Goal: Transaction & Acquisition: Purchase product/service

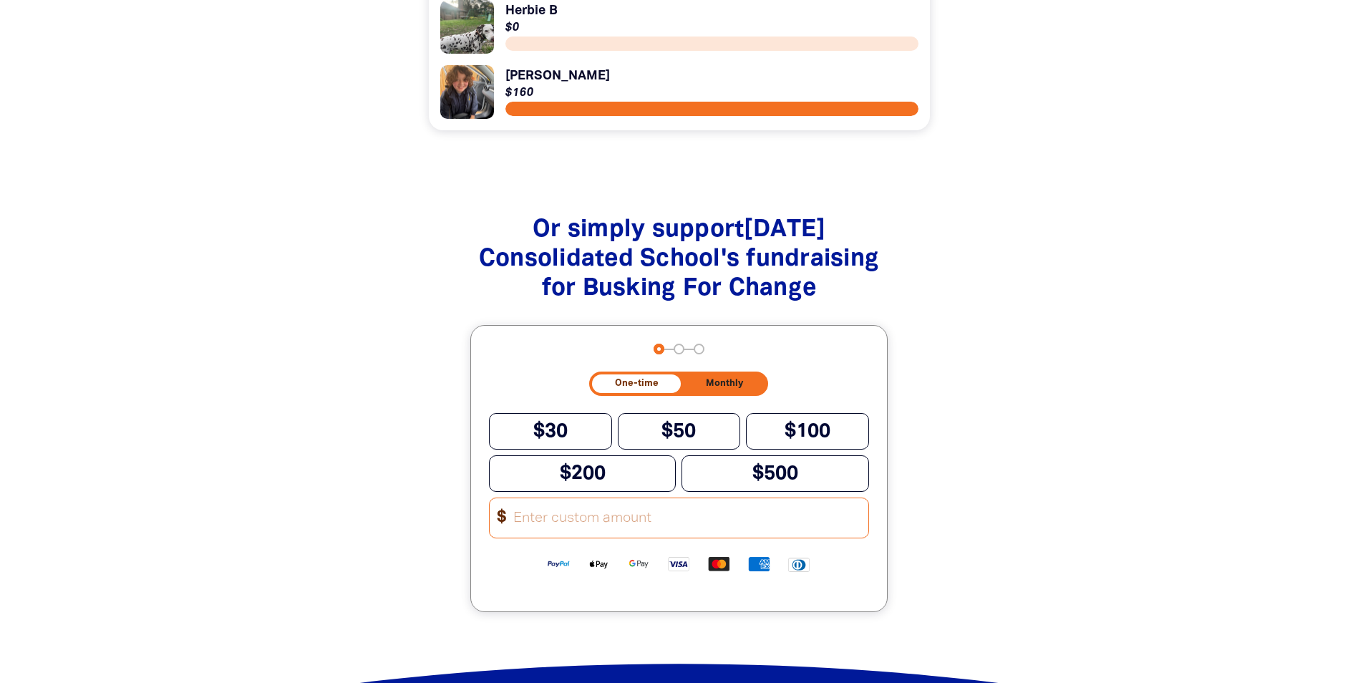
scroll to position [1288, 0]
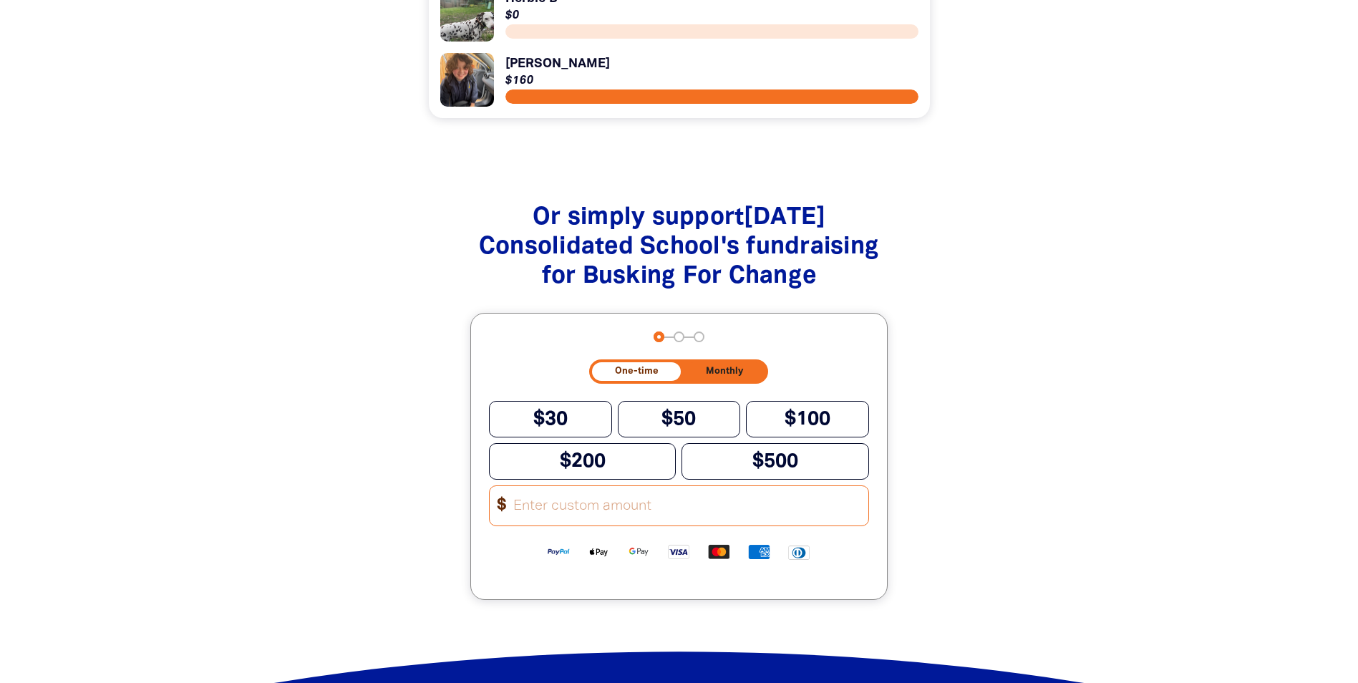
click at [543, 521] on input "Other Amount" at bounding box center [686, 505] width 364 height 39
click at [643, 518] on input "Other Amount" at bounding box center [686, 505] width 364 height 39
click at [542, 524] on input "Other Amount" at bounding box center [686, 505] width 364 height 39
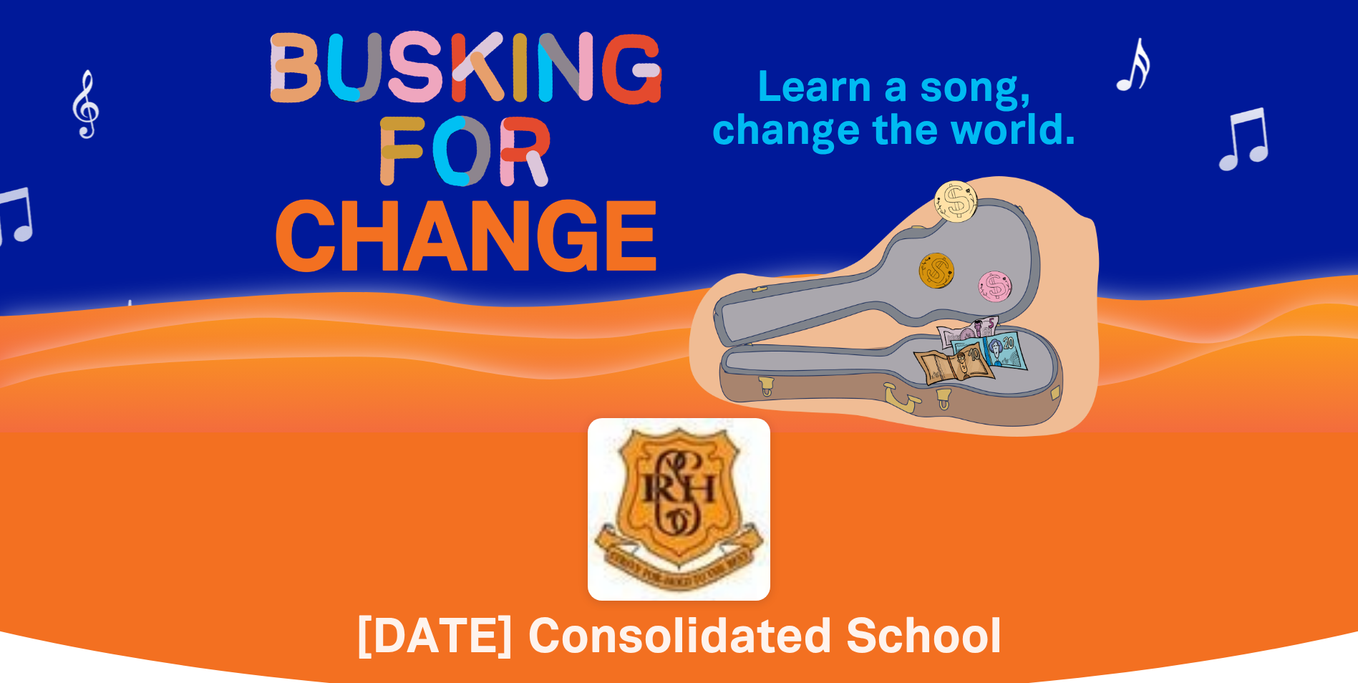
scroll to position [0, 0]
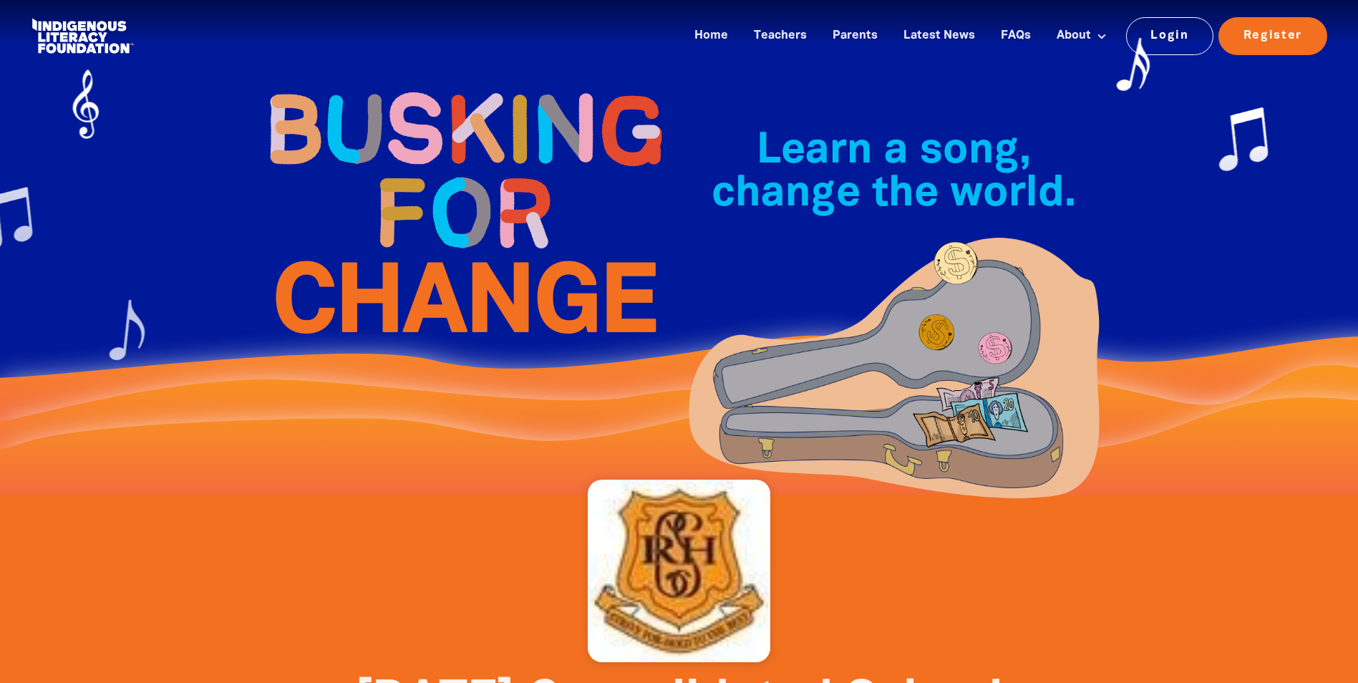
type input "296.55"
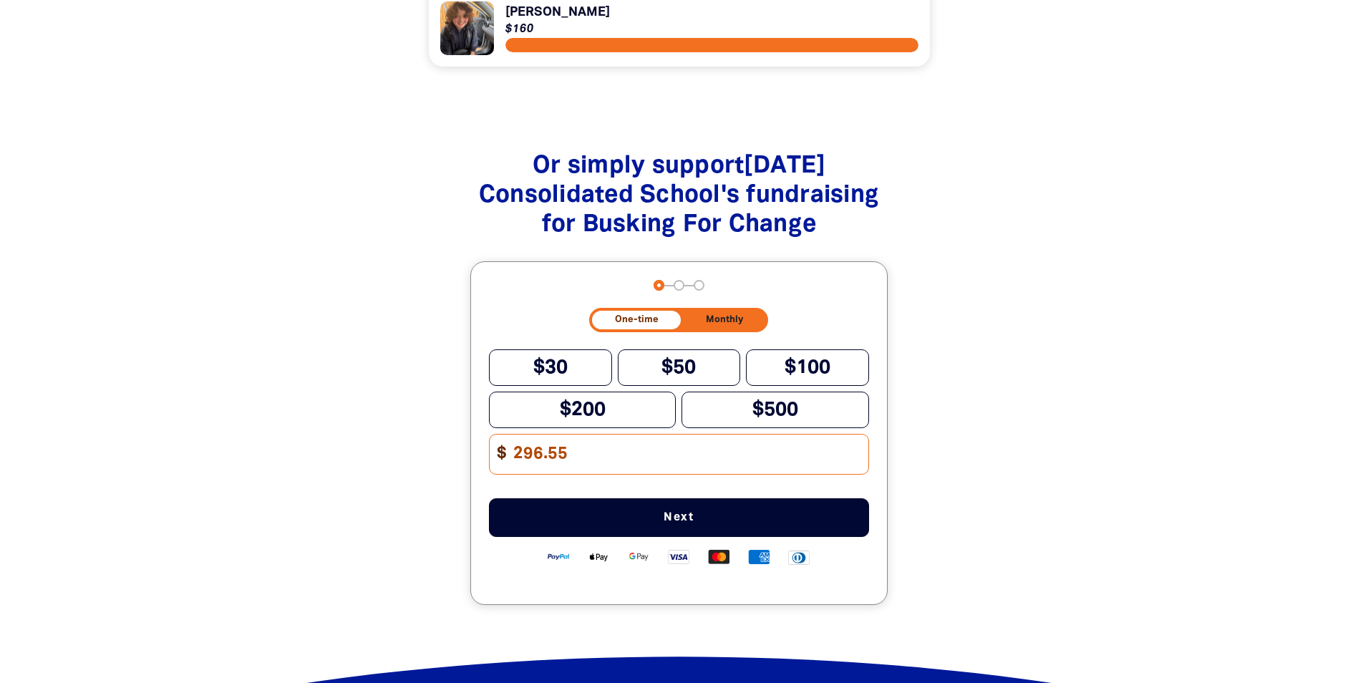
scroll to position [1360, 0]
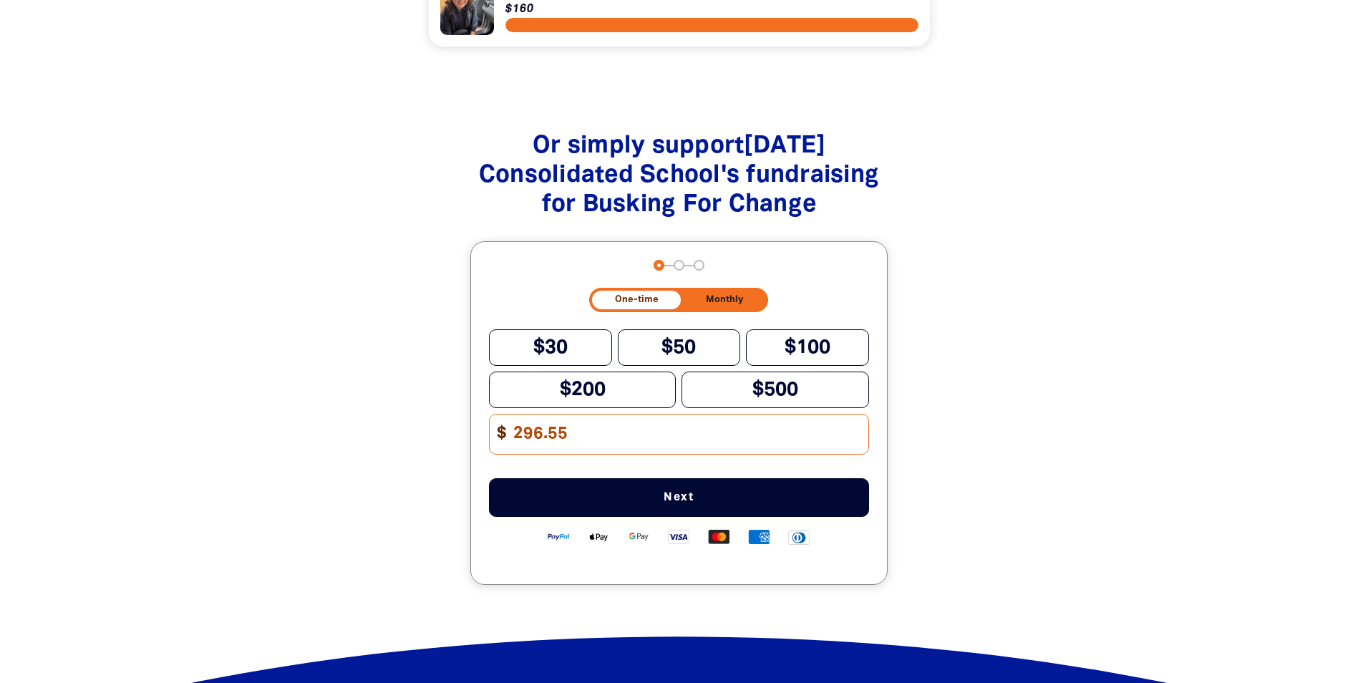
click at [675, 503] on span "Next" at bounding box center [678, 497] width 333 height 11
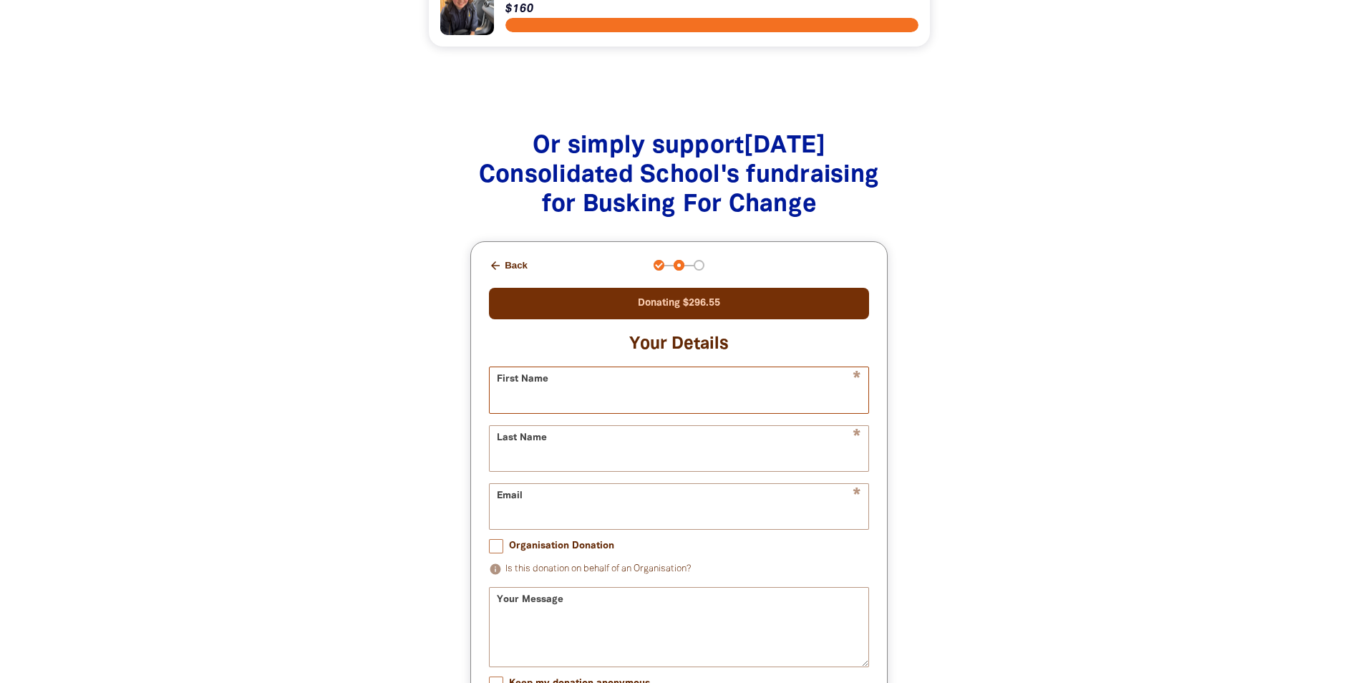
click at [643, 389] on input "First Name" at bounding box center [679, 389] width 379 height 45
type input "r"
type input "Red Hil Consolidated School"
click at [558, 459] on input "Last Name" at bounding box center [679, 448] width 379 height 45
type input "[DATE] Consolidated School"
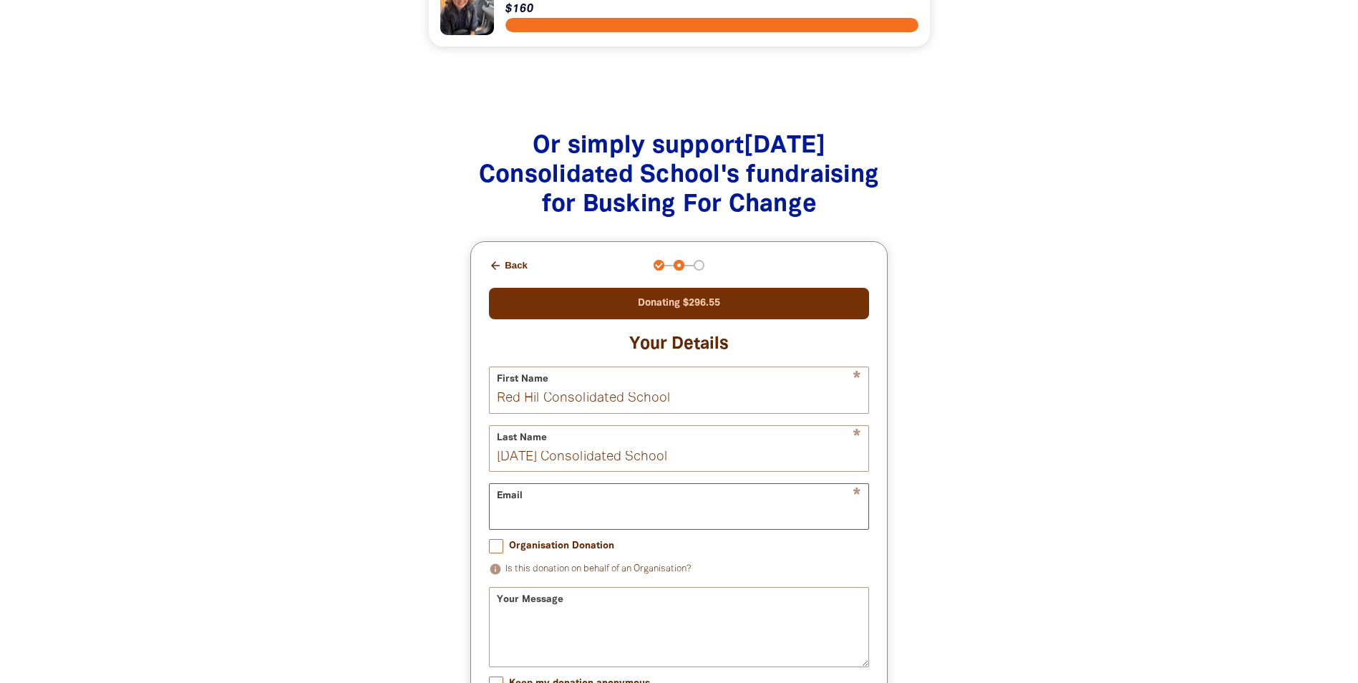
click at [548, 514] on input "Email" at bounding box center [679, 506] width 379 height 45
type input "[DATE][EMAIL_ADDRESS][DOMAIN_NAME]"
click at [499, 553] on input "Organisation Donation" at bounding box center [496, 546] width 14 height 14
checkbox input "true"
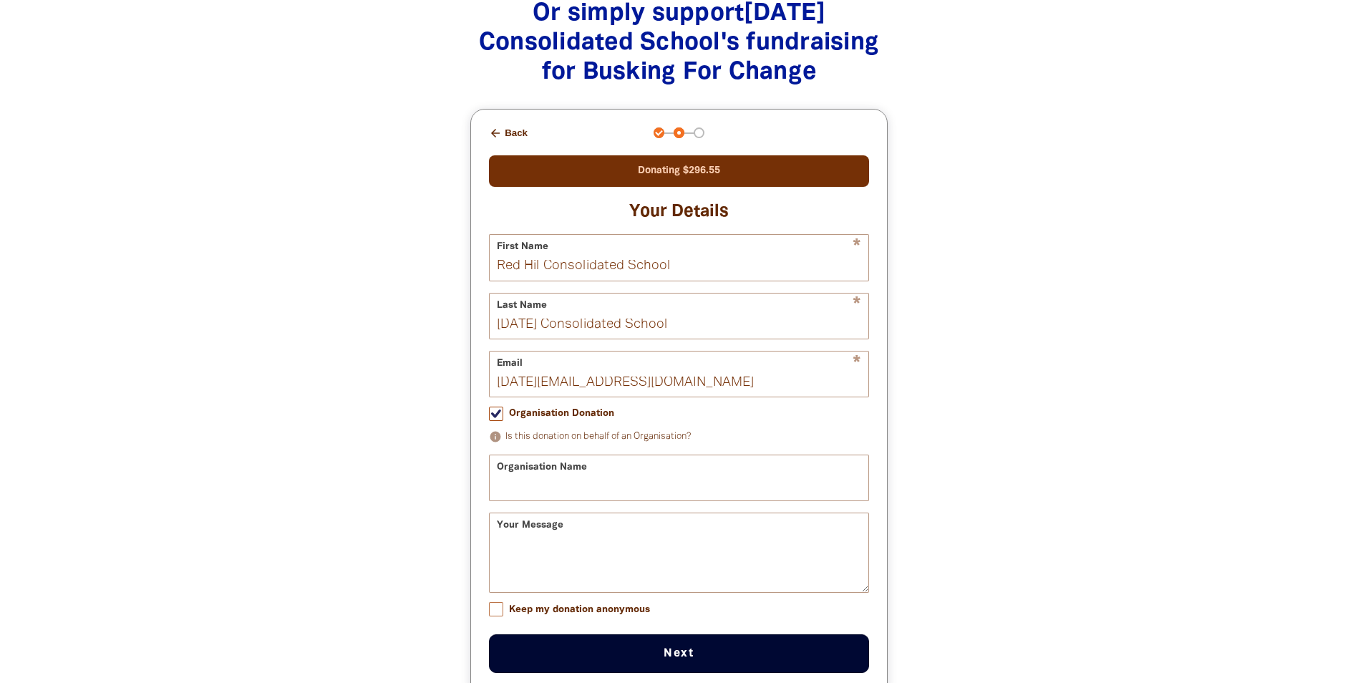
scroll to position [1503, 0]
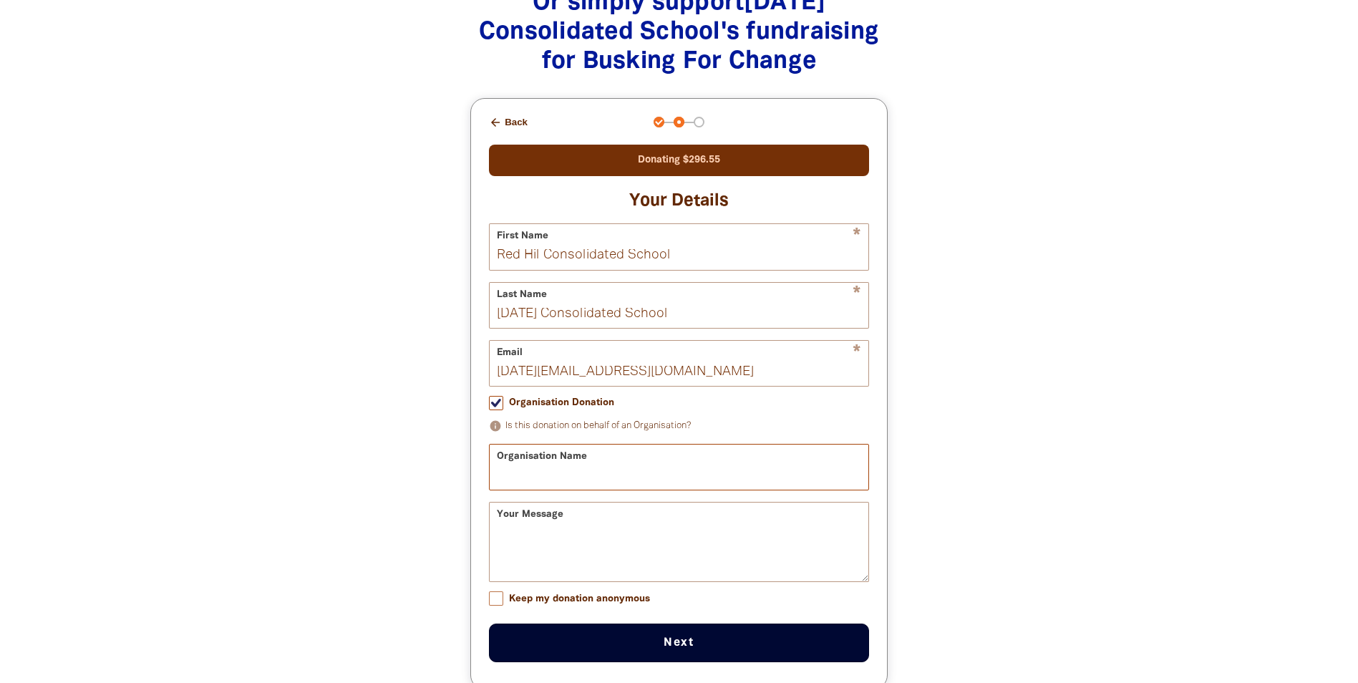
click at [523, 479] on input "Organisation Name" at bounding box center [679, 466] width 379 height 45
type input "[DATE][GEOGRAPHIC_DATA]"
click at [682, 518] on div "Your Message" at bounding box center [679, 542] width 380 height 80
click at [499, 605] on input "Keep my donation anonymous" at bounding box center [496, 598] width 14 height 14
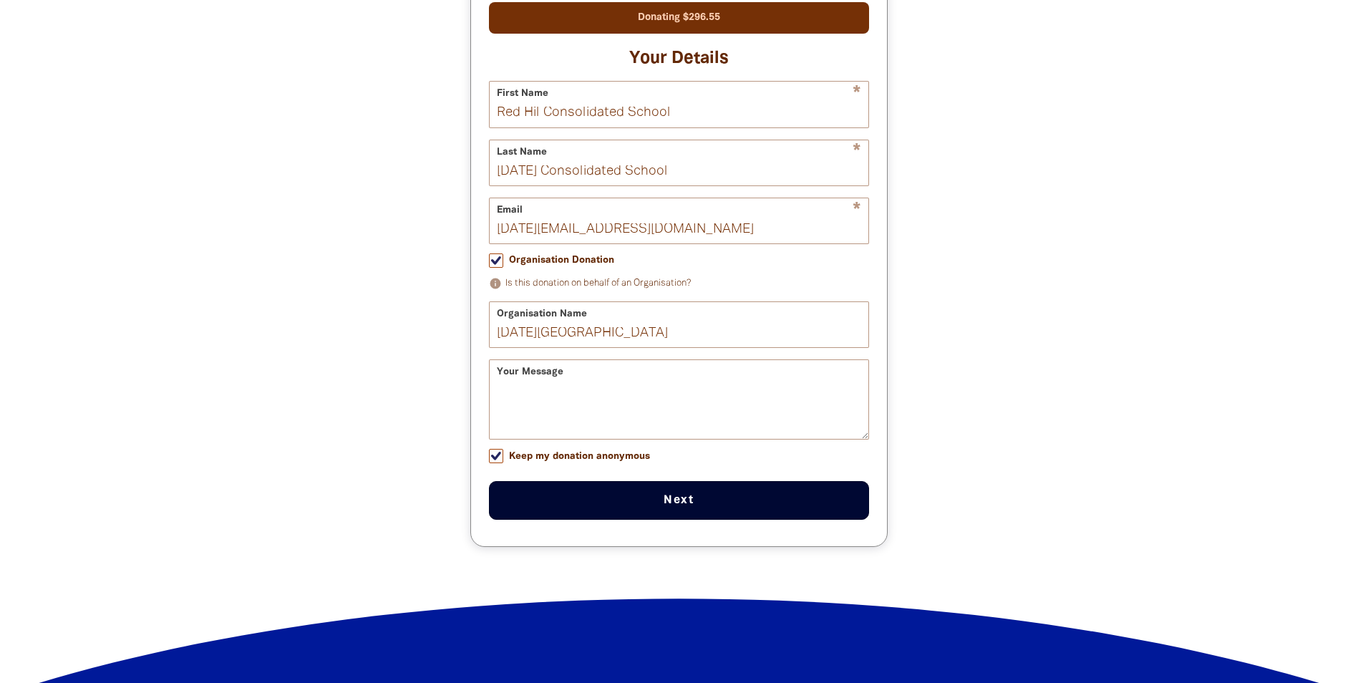
scroll to position [1646, 0]
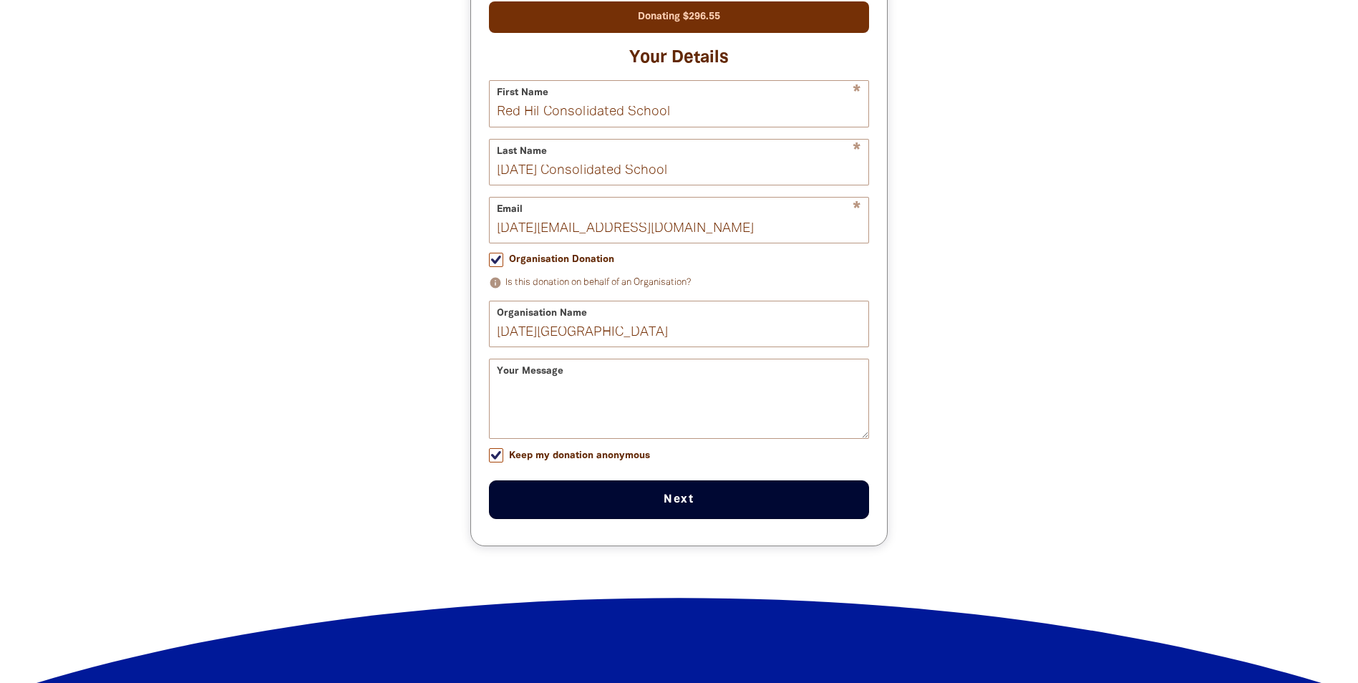
click at [676, 512] on button "Next chevron_right" at bounding box center [679, 499] width 380 height 39
checkbox input "false"
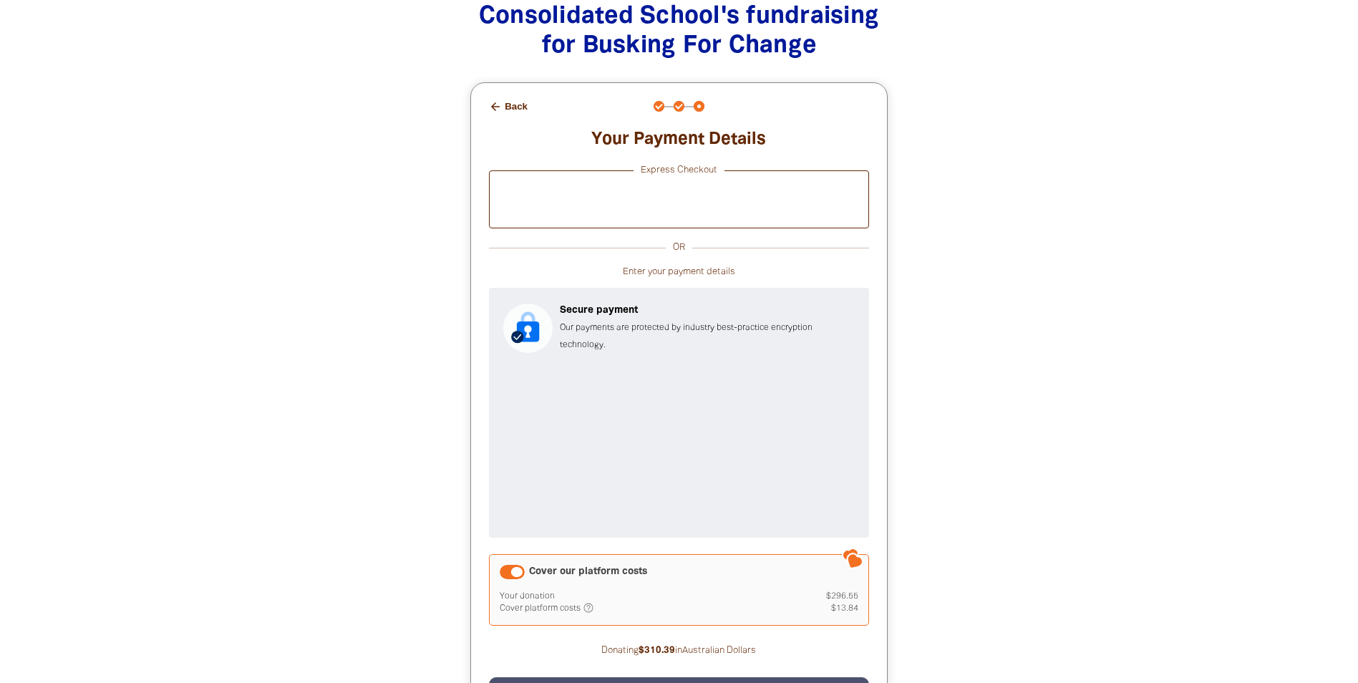
scroll to position [1416, 0]
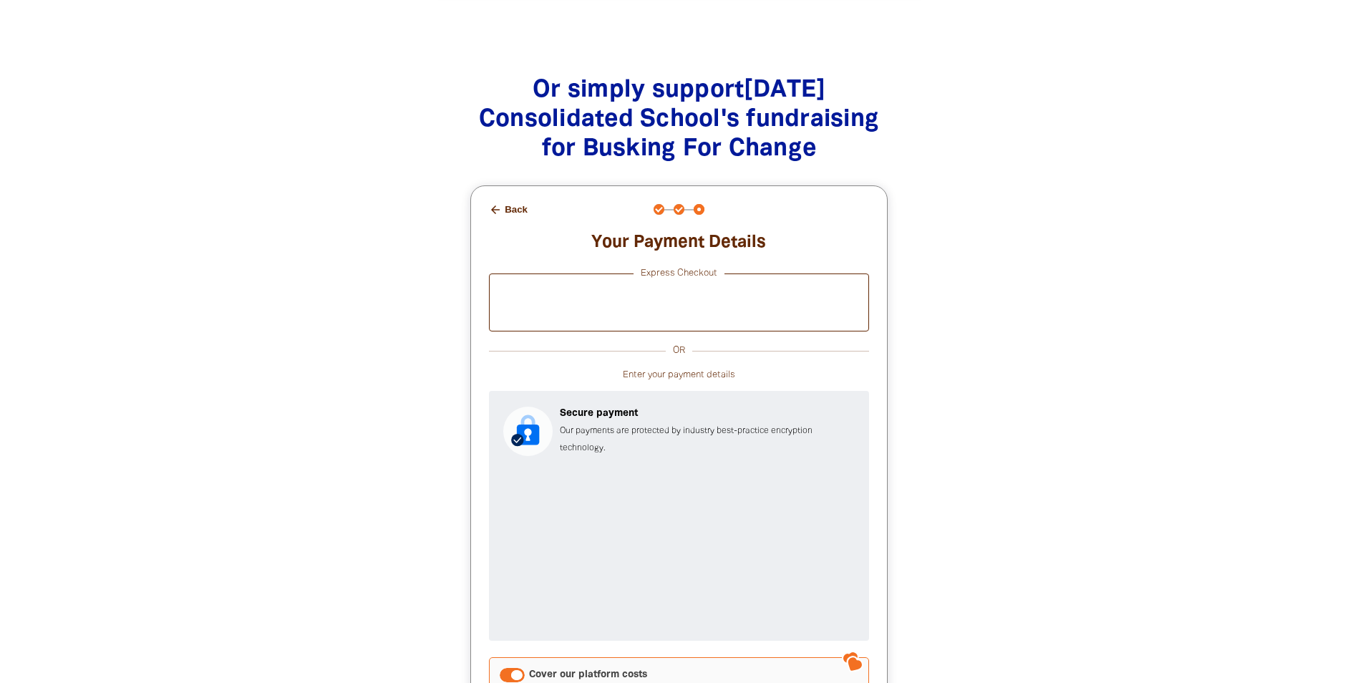
click at [507, 208] on button "arrow_back Back" at bounding box center [508, 210] width 50 height 24
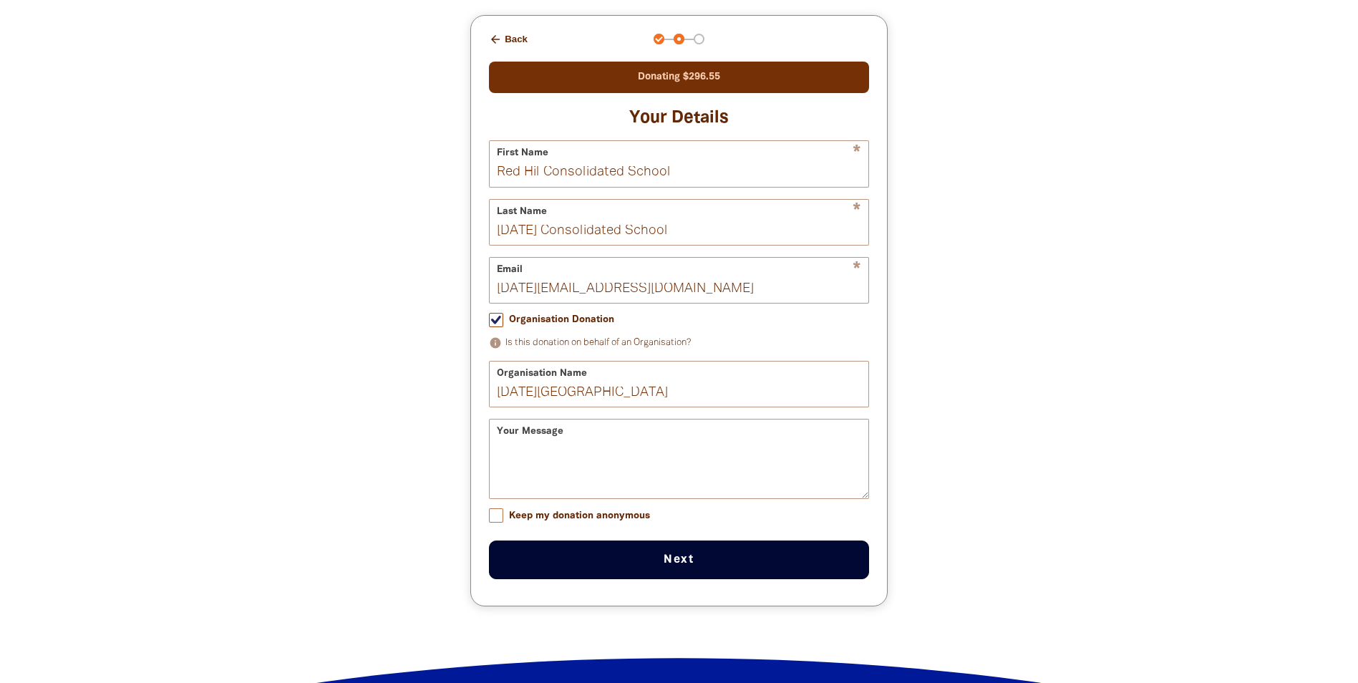
scroll to position [1587, 0]
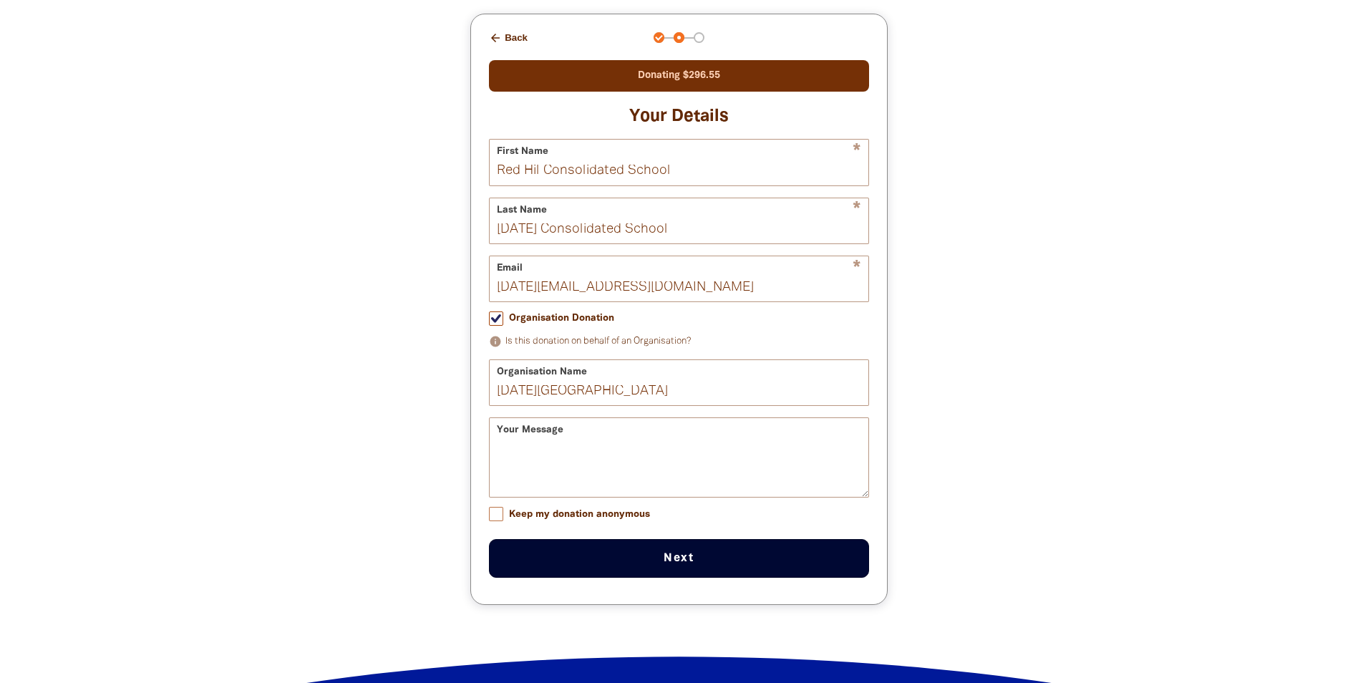
click at [515, 43] on button "arrow_back Back" at bounding box center [508, 38] width 50 height 24
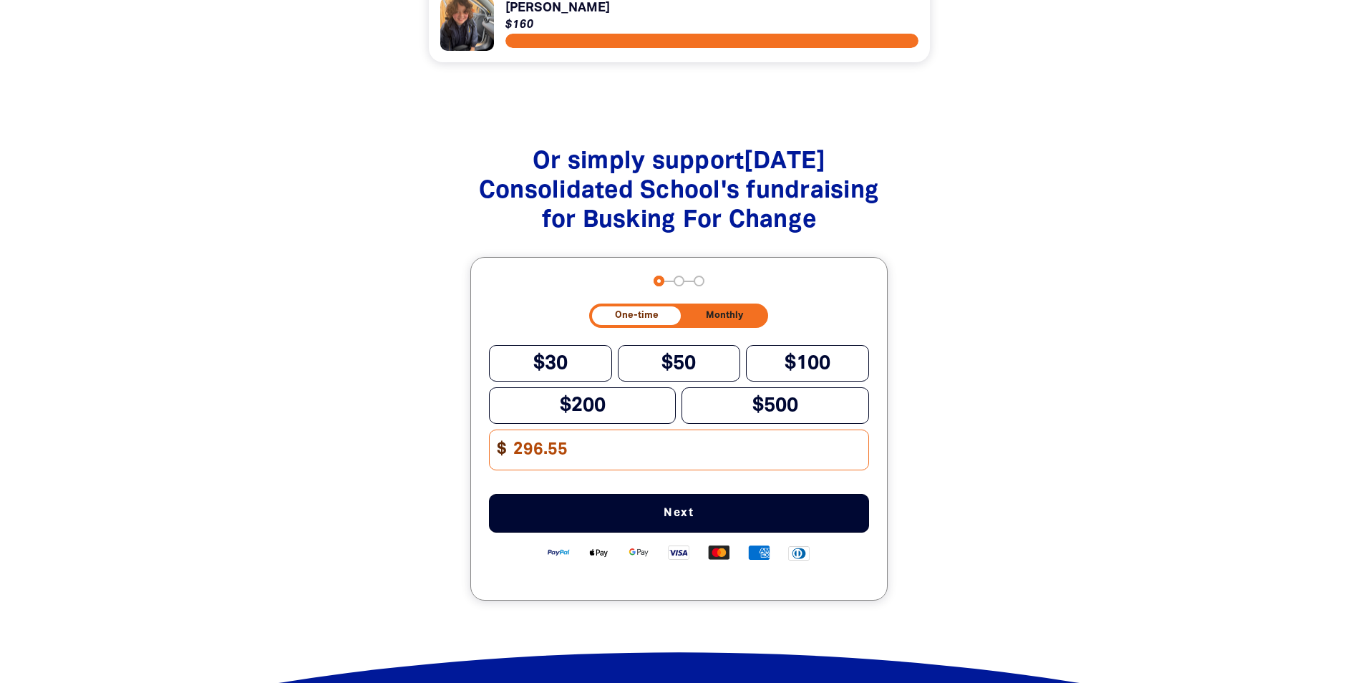
scroll to position [1340, 0]
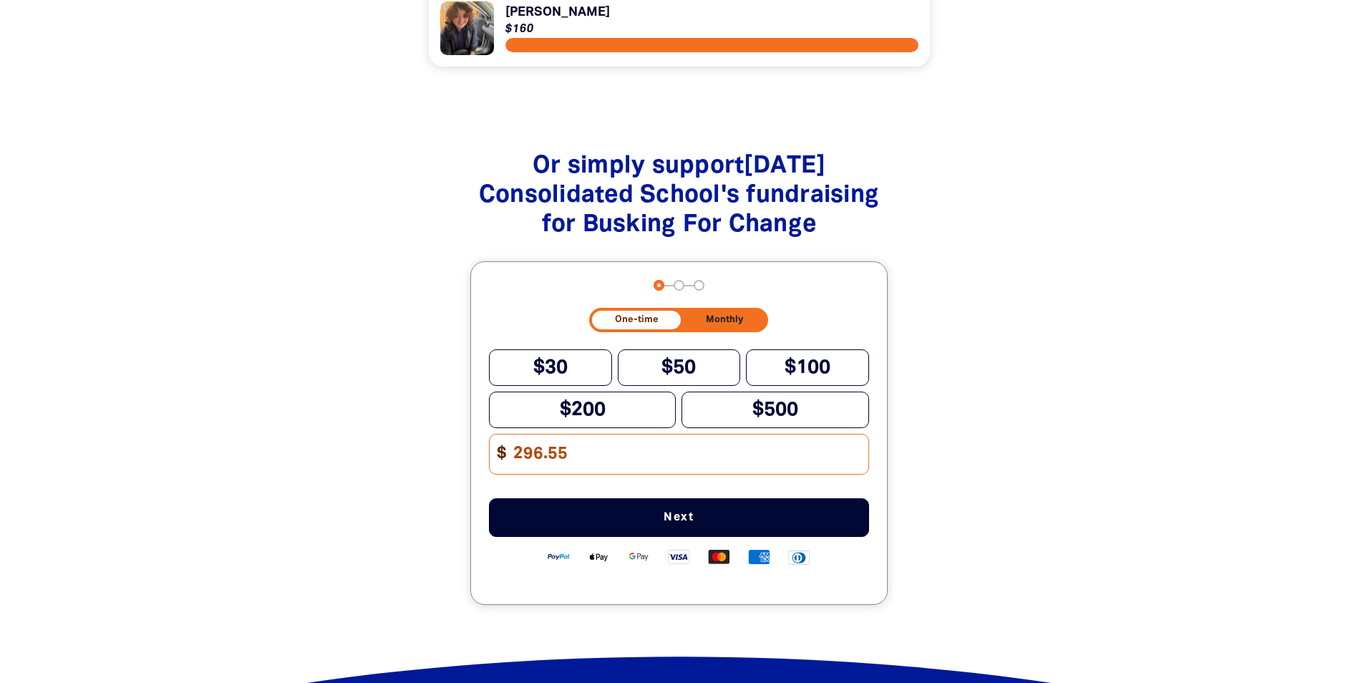
click at [580, 459] on input "296.55" at bounding box center [686, 453] width 364 height 39
type input "282.71"
click at [672, 523] on span "Next" at bounding box center [678, 517] width 333 height 11
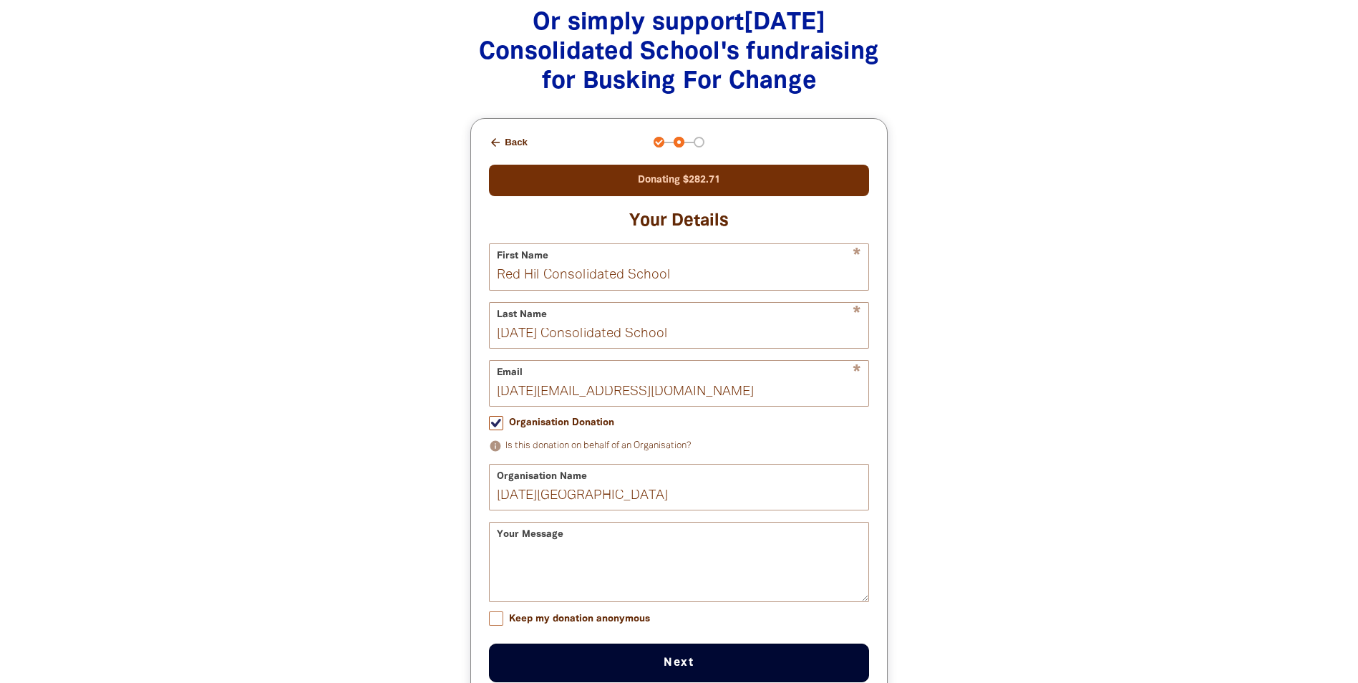
scroll to position [1411, 0]
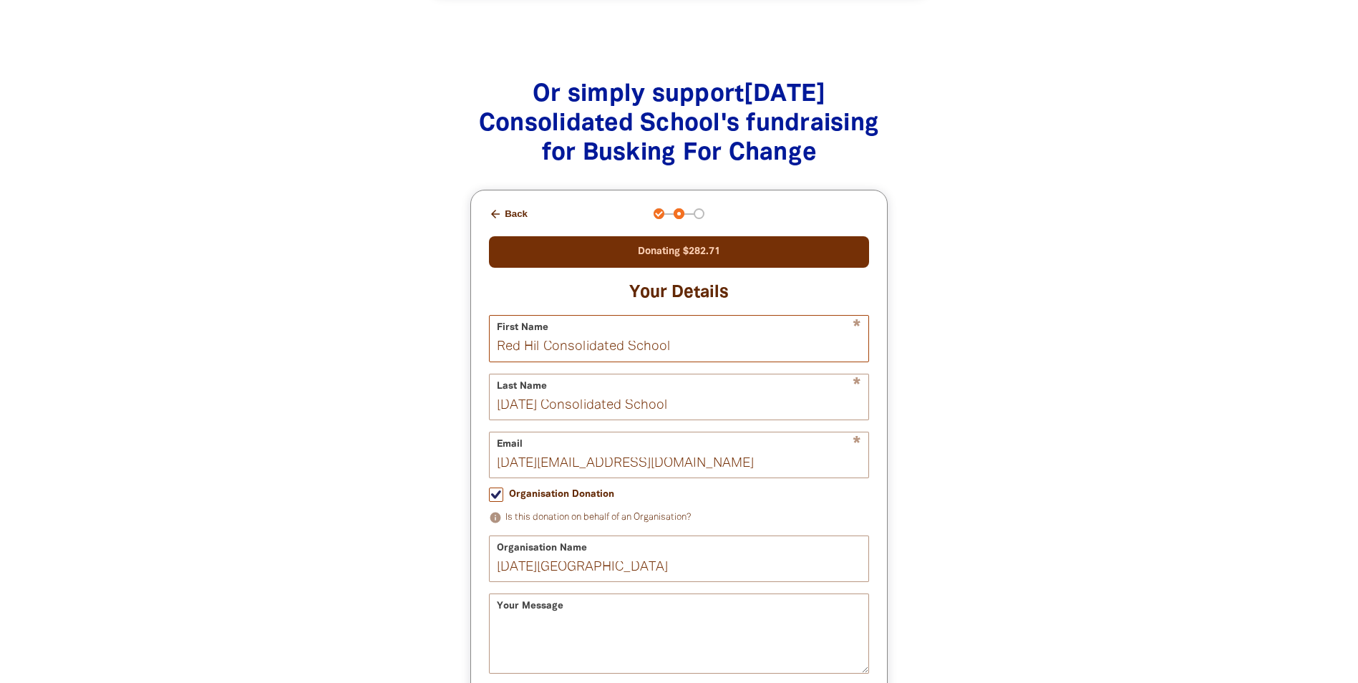
click at [691, 353] on input "Red Hil Consolidated School" at bounding box center [679, 338] width 379 height 45
click at [500, 351] on input "Red Hil Consolidated Scho" at bounding box center [679, 338] width 379 height 45
drag, startPoint x: 502, startPoint y: 349, endPoint x: 714, endPoint y: 341, distance: 211.3
click at [711, 345] on input "Red Hil Consolidated Scho" at bounding box center [679, 338] width 379 height 45
type input "R"
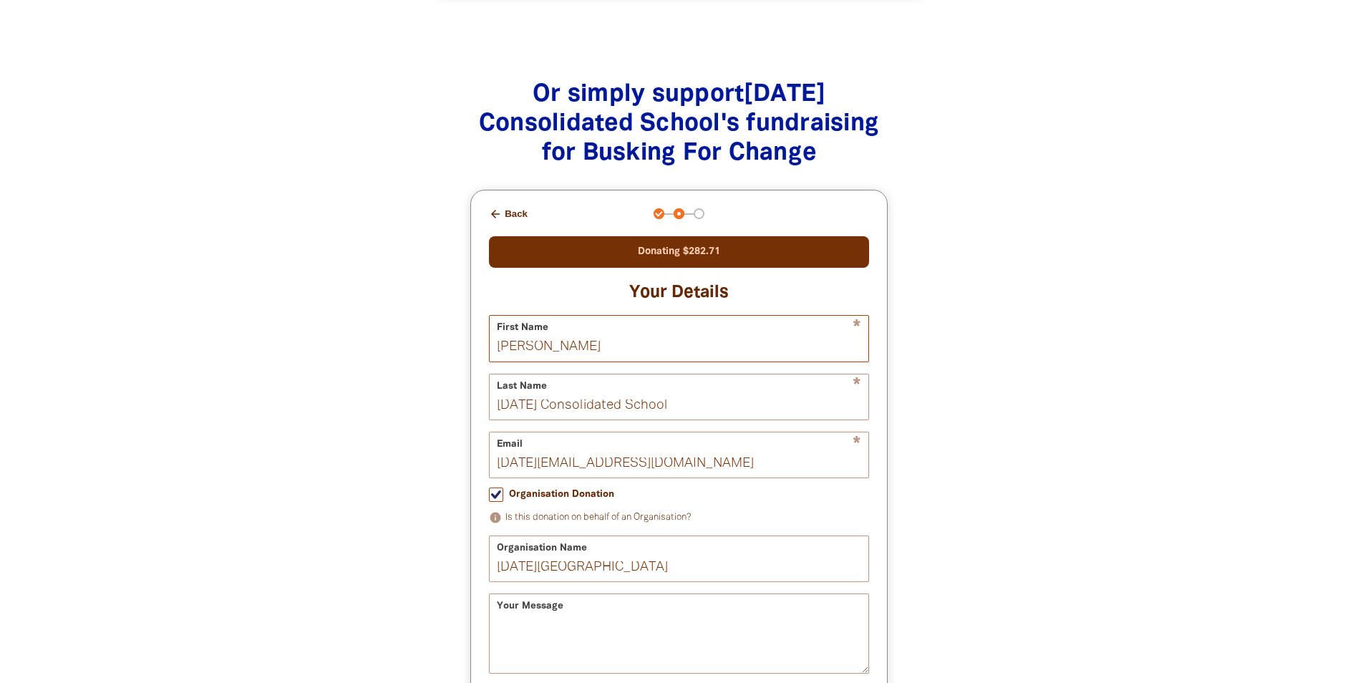
type input "[PERSON_NAME]"
click at [689, 414] on input "[DATE] Consolidated School" at bounding box center [679, 396] width 379 height 45
type input "R"
type input "Bushe"
click at [809, 467] on input "[DATE][EMAIL_ADDRESS][DOMAIN_NAME]" at bounding box center [679, 454] width 379 height 45
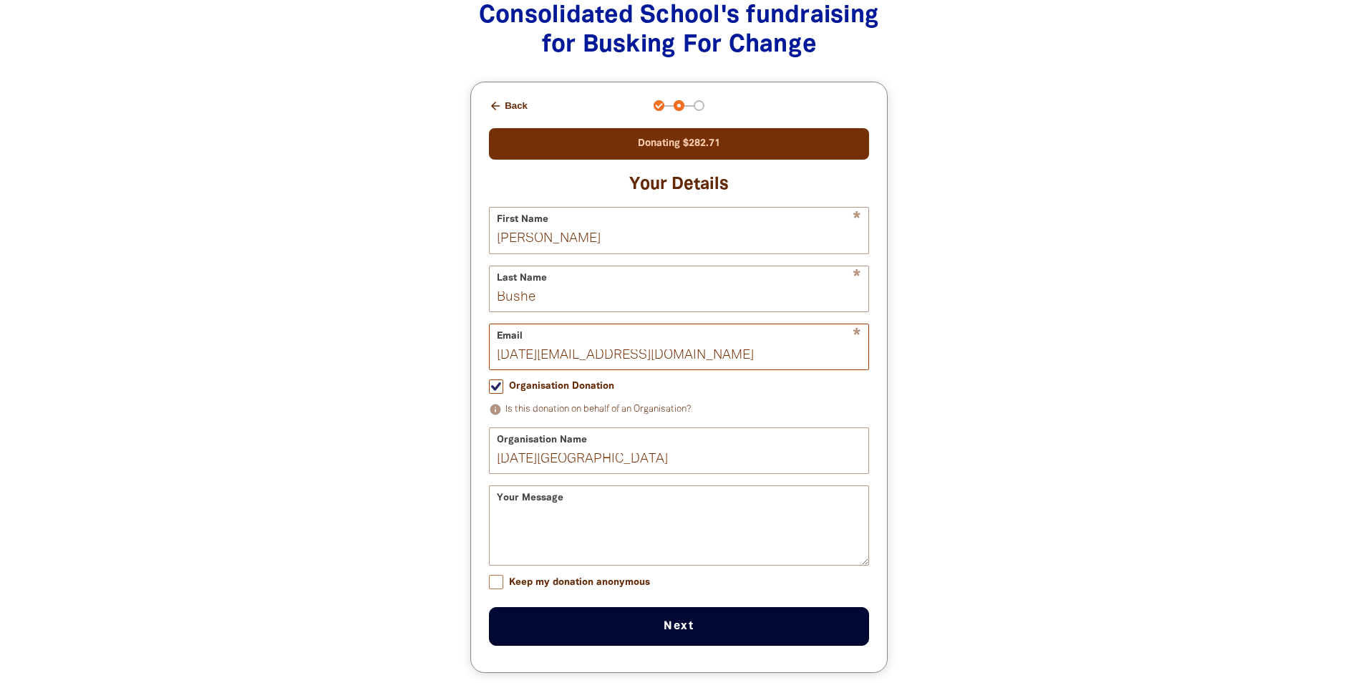
scroll to position [1555, 0]
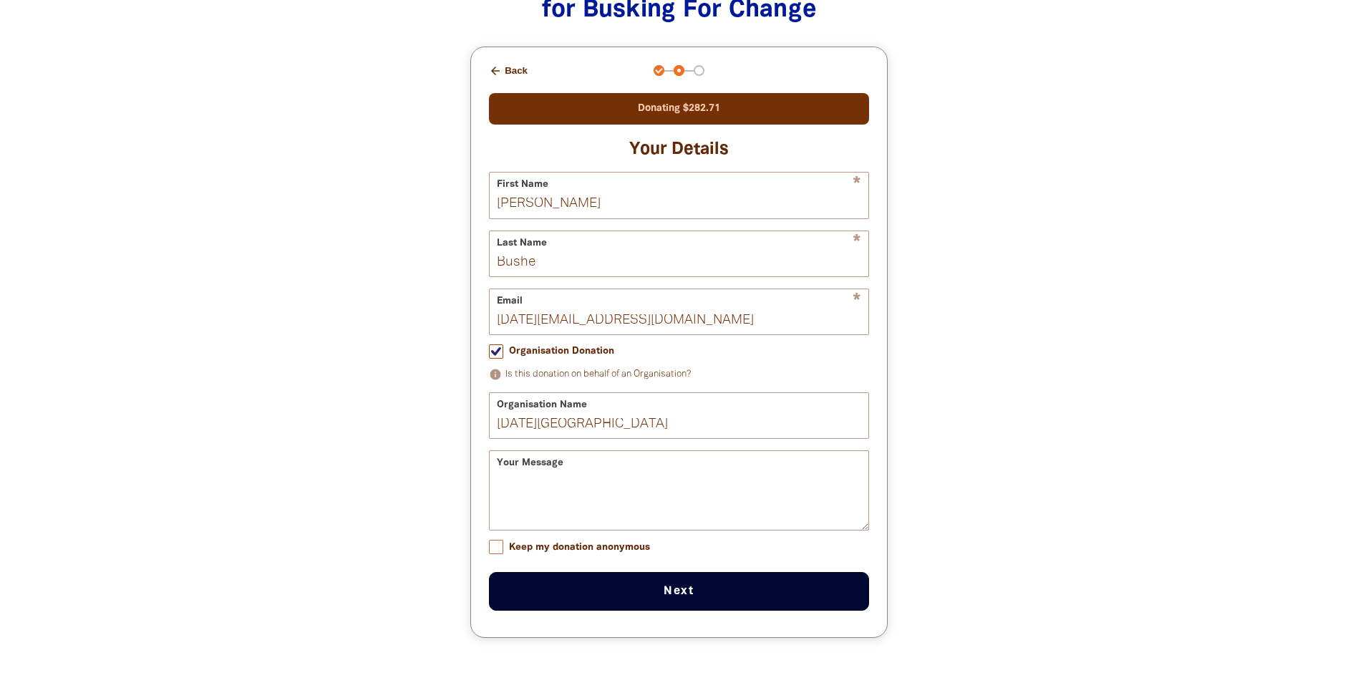
click at [496, 554] on input "Keep my donation anonymous" at bounding box center [496, 547] width 14 height 14
drag, startPoint x: 492, startPoint y: 555, endPoint x: 515, endPoint y: 550, distance: 23.3
click at [492, 554] on input "Keep my donation anonymous" at bounding box center [496, 547] width 14 height 14
checkbox input "false"
click at [549, 268] on input "Bushe" at bounding box center [679, 253] width 379 height 45
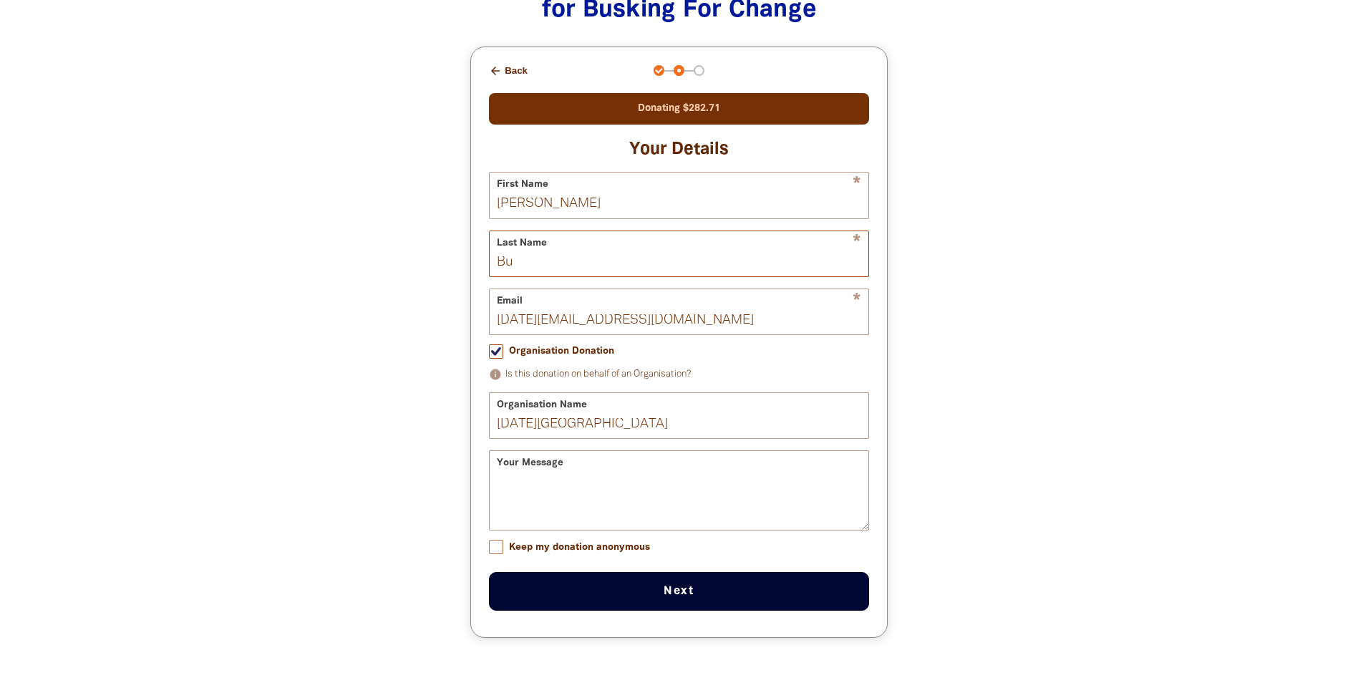
type input "B"
type input "Red"
click at [544, 204] on input "[PERSON_NAME]" at bounding box center [679, 194] width 379 height 45
type input "M"
click at [767, 334] on input "[DATE][EMAIL_ADDRESS][DOMAIN_NAME]" at bounding box center [679, 311] width 379 height 45
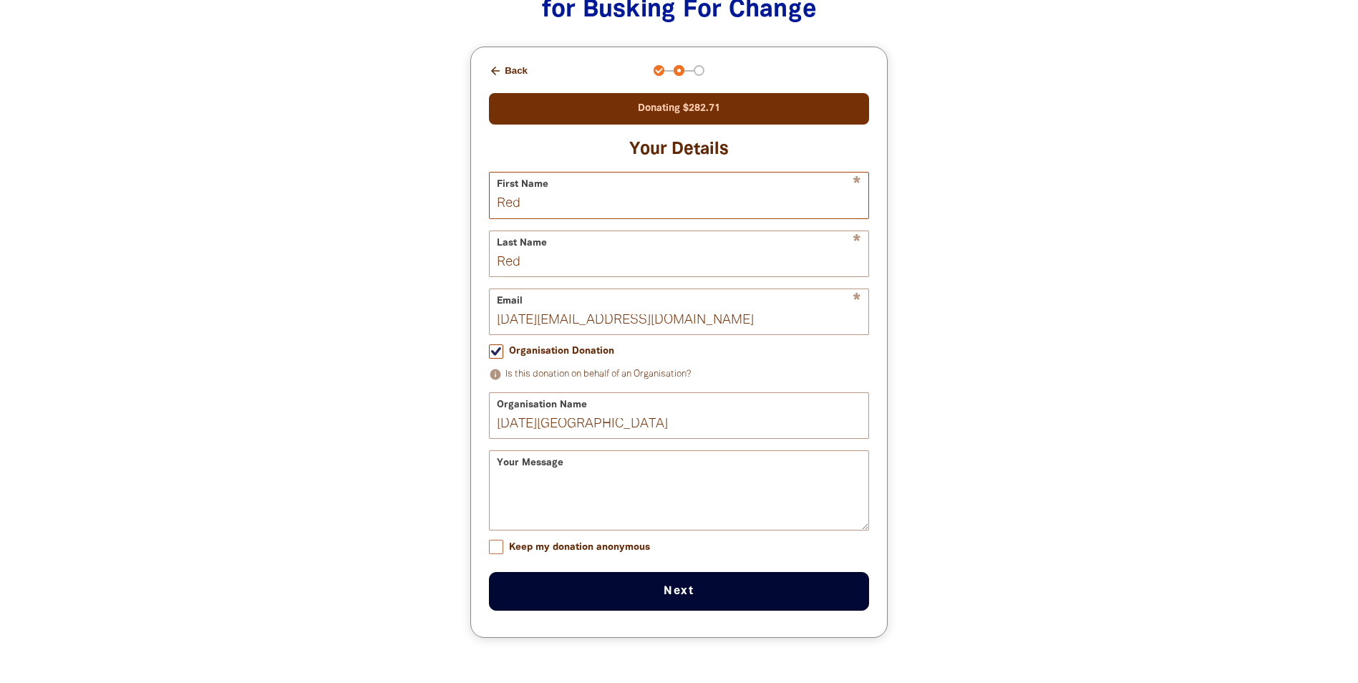
click at [534, 209] on input "Red" at bounding box center [679, 194] width 379 height 45
click at [535, 208] on input "Red" at bounding box center [679, 194] width 379 height 45
type input "Red Hil Consolidated School"
click at [554, 266] on input "Red" at bounding box center [679, 253] width 379 height 45
type input "[DATE] Consolidated School"
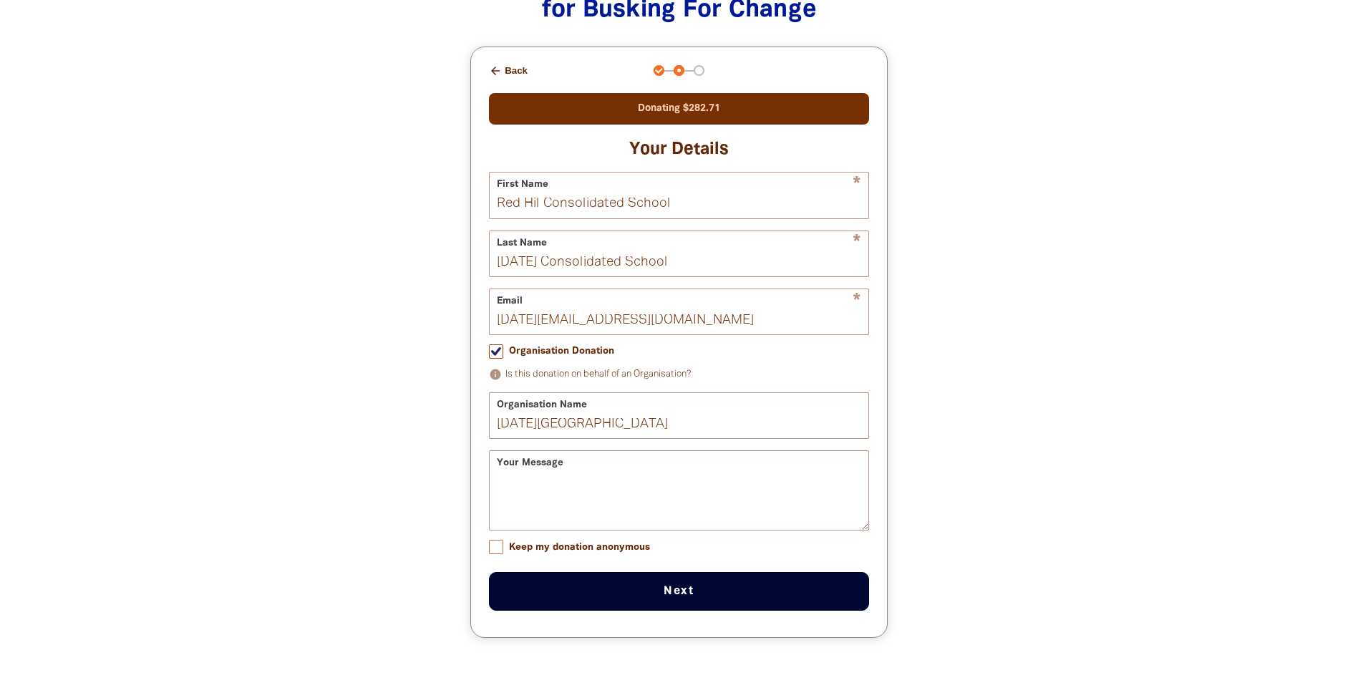
click at [681, 603] on button "Next chevron_right" at bounding box center [679, 591] width 380 height 39
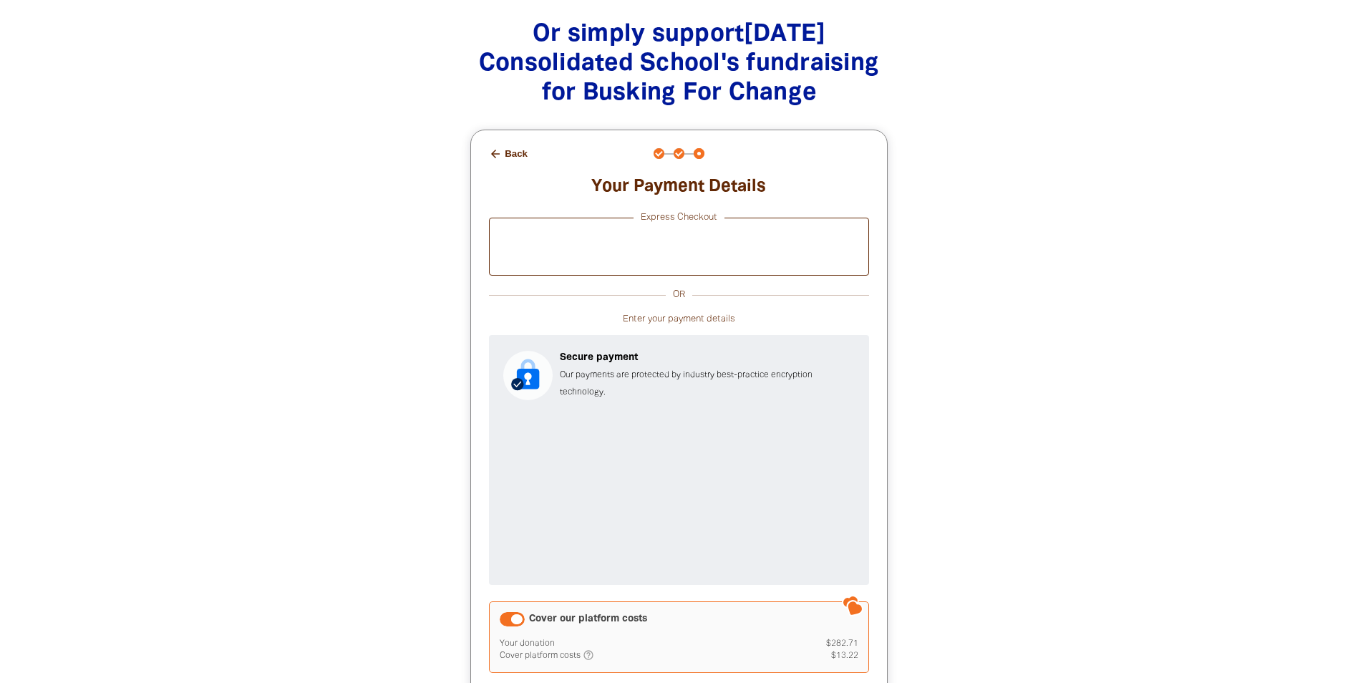
scroll to position [1340, 0]
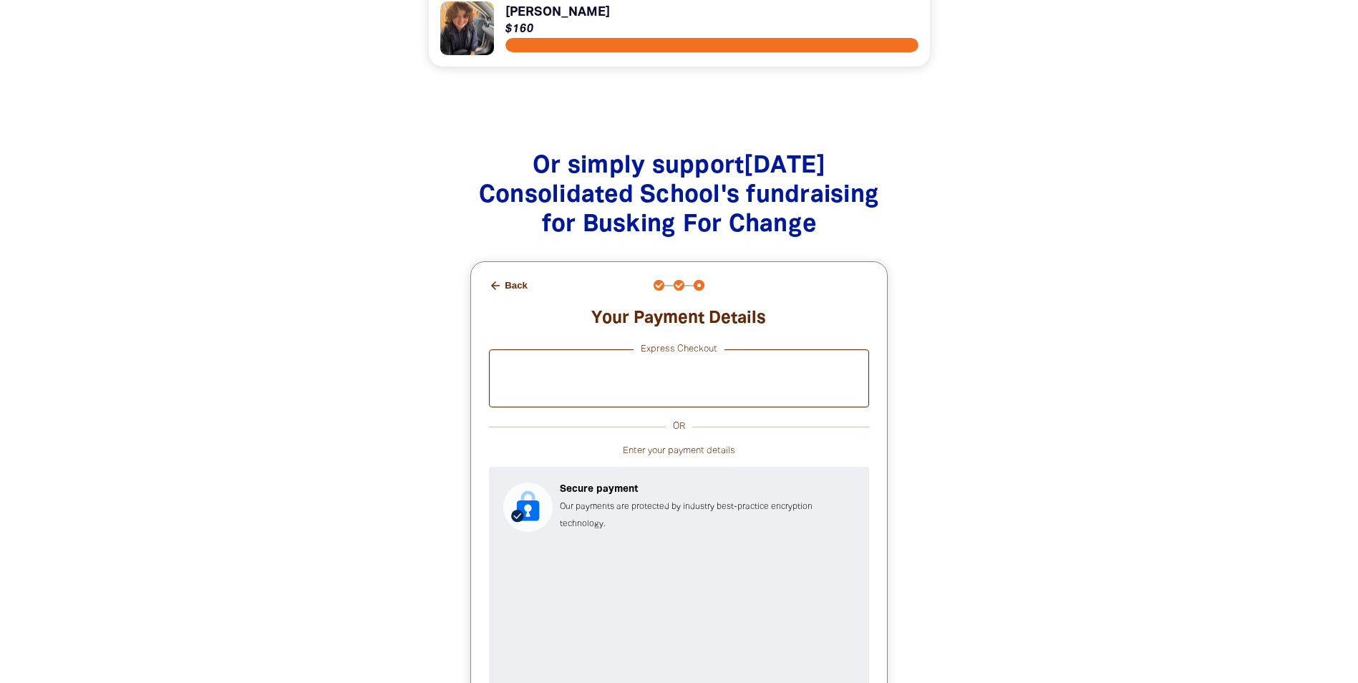
click at [518, 290] on button "arrow_back Back" at bounding box center [508, 285] width 50 height 24
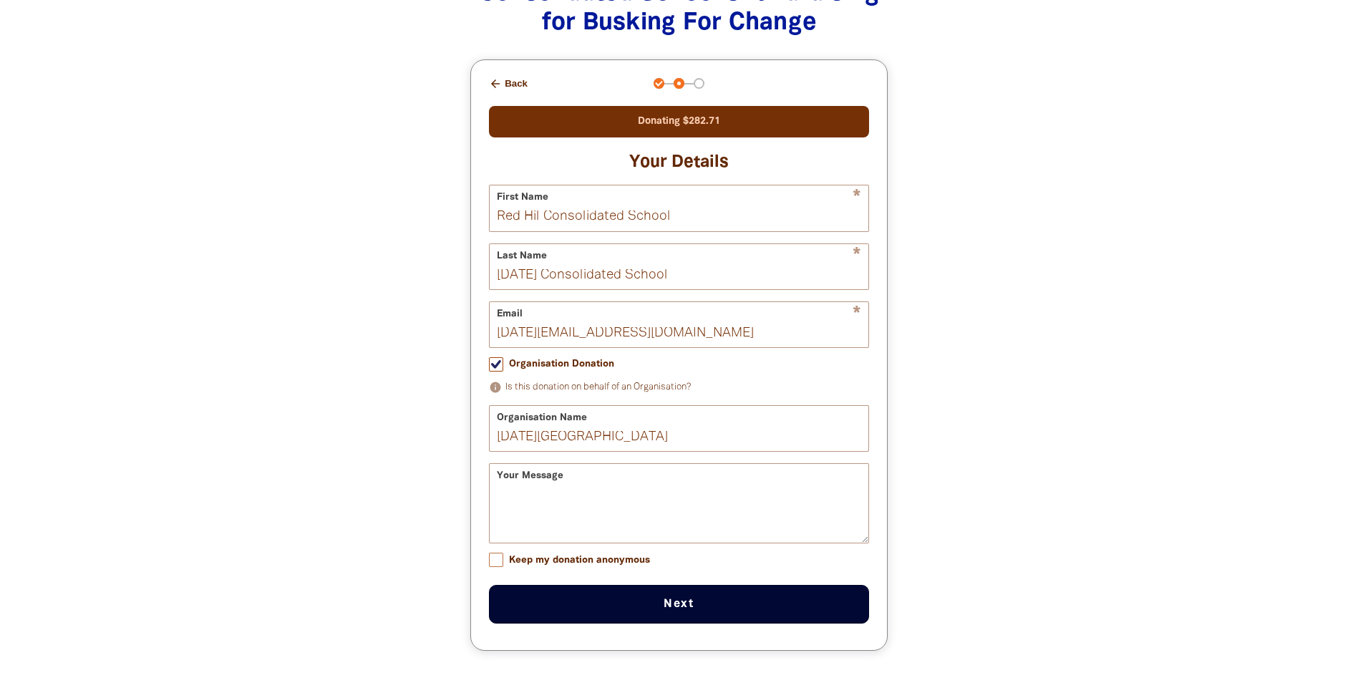
scroll to position [1589, 0]
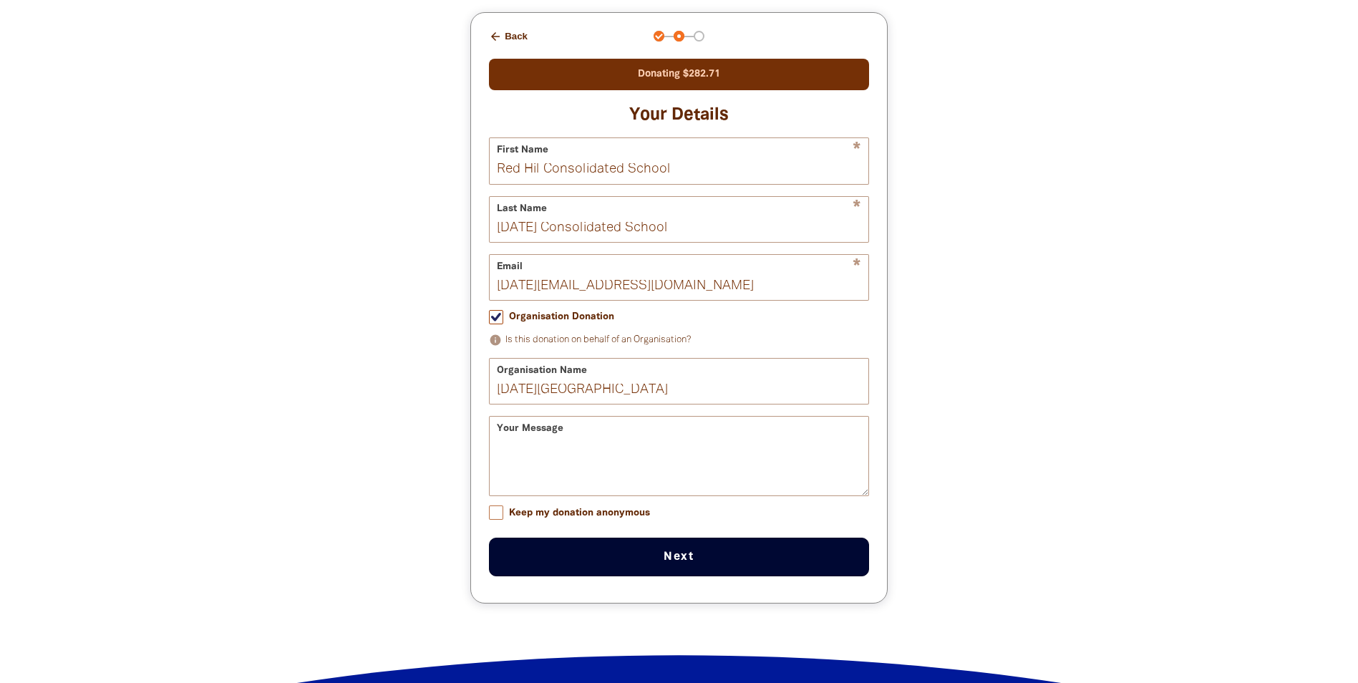
click at [513, 33] on button "arrow_back Back" at bounding box center [508, 36] width 50 height 24
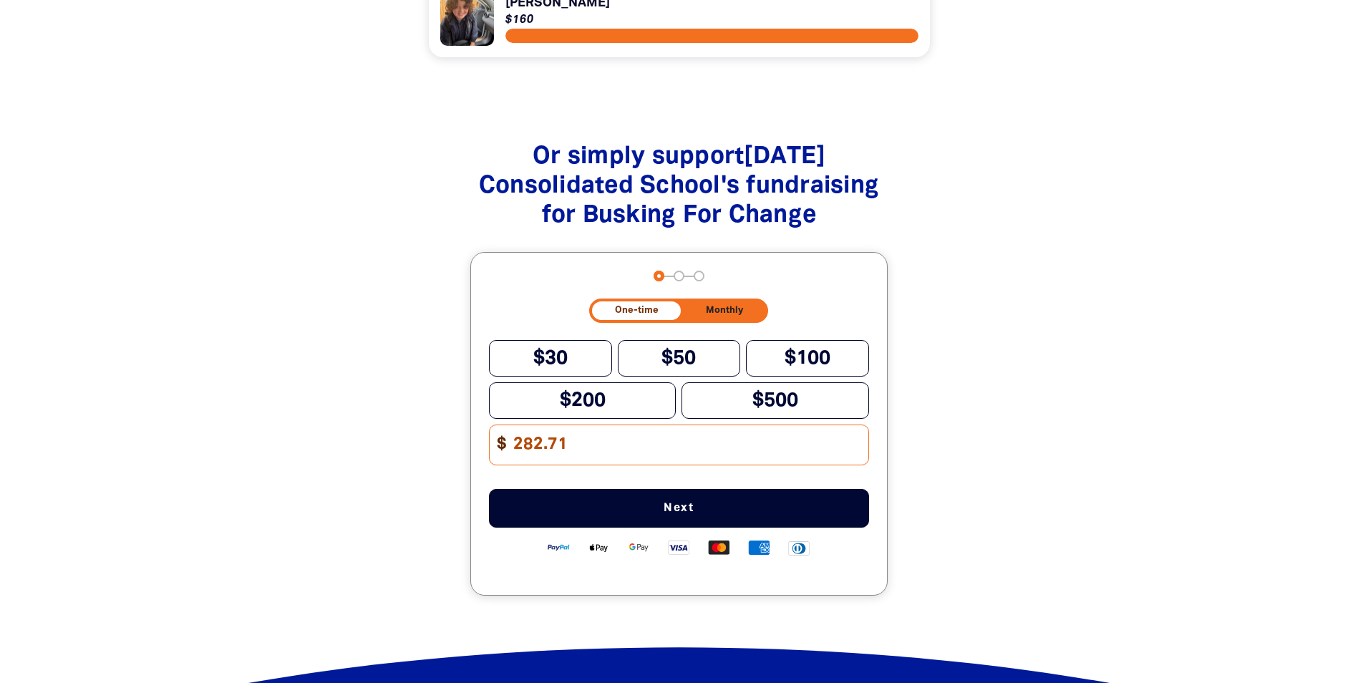
scroll to position [1341, 0]
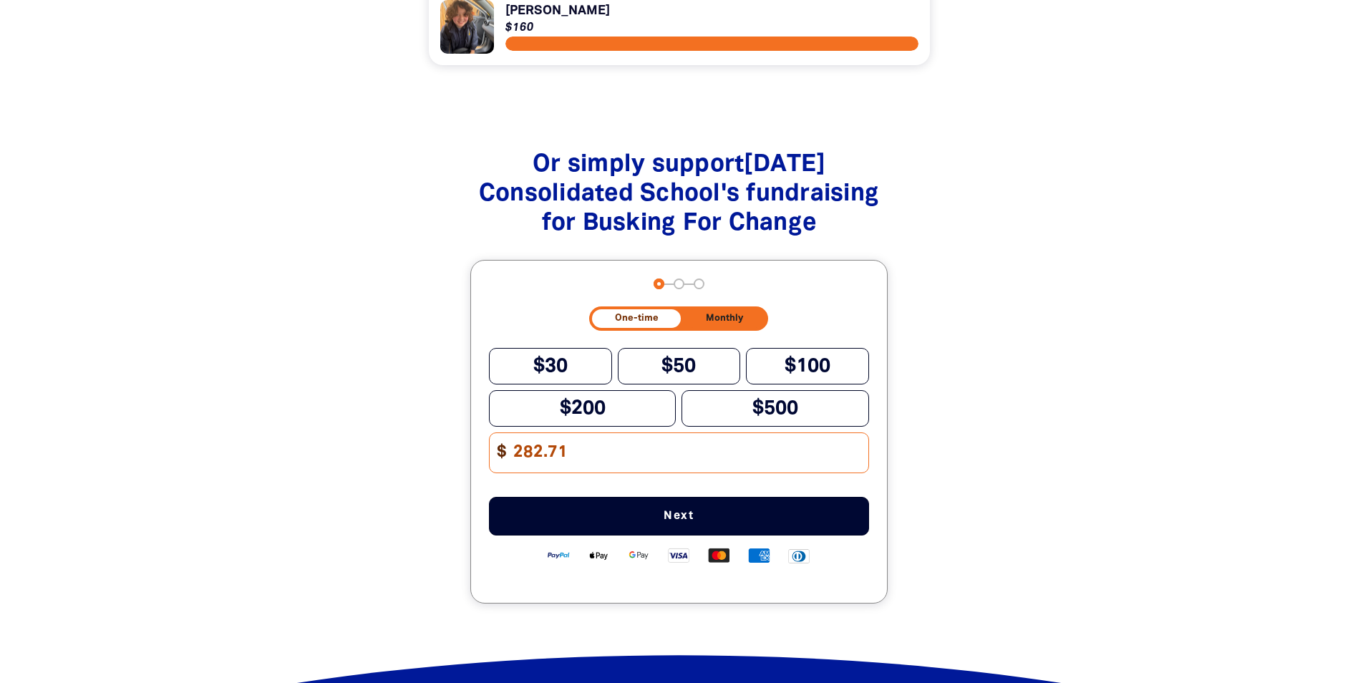
click at [541, 467] on input "282.71" at bounding box center [686, 452] width 364 height 39
click at [543, 464] on input "282.71" at bounding box center [686, 452] width 364 height 39
click at [565, 466] on input "283.71" at bounding box center [686, 452] width 364 height 39
type input "283.33"
click at [686, 522] on span "Next" at bounding box center [678, 515] width 333 height 11
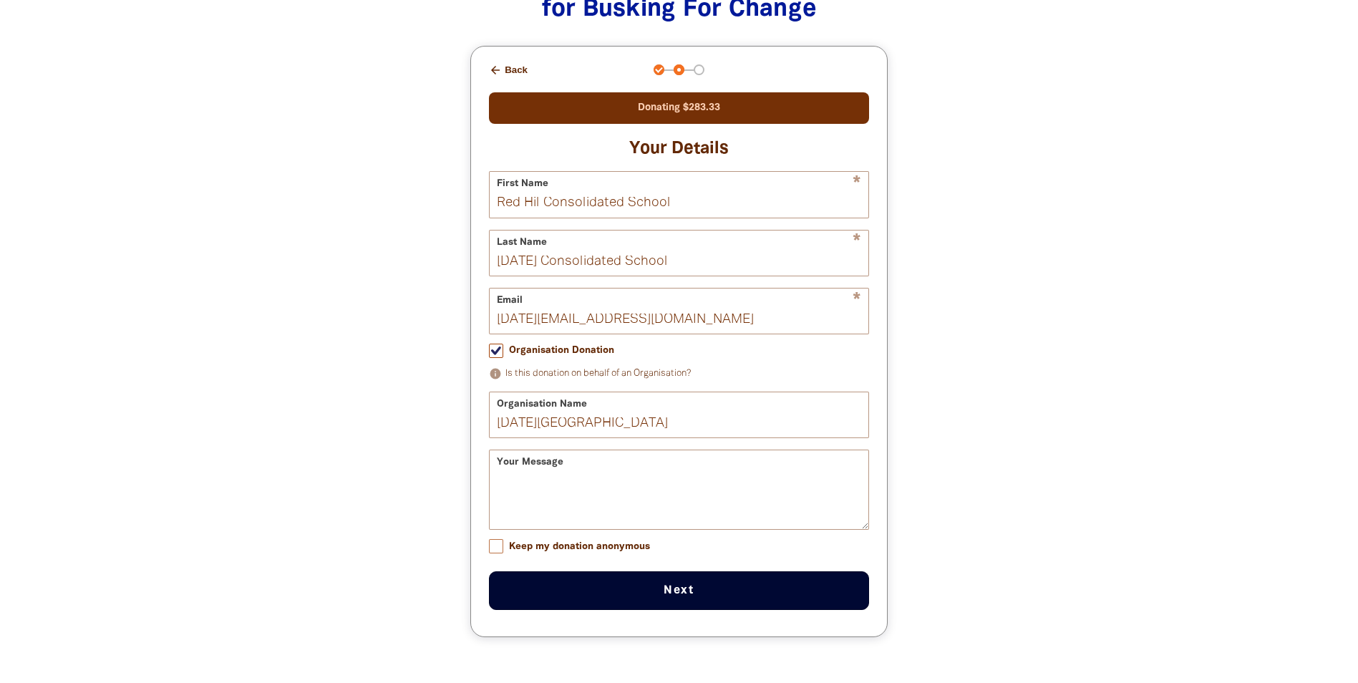
scroll to position [1556, 0]
click at [687, 603] on button "Next chevron_right" at bounding box center [679, 589] width 380 height 39
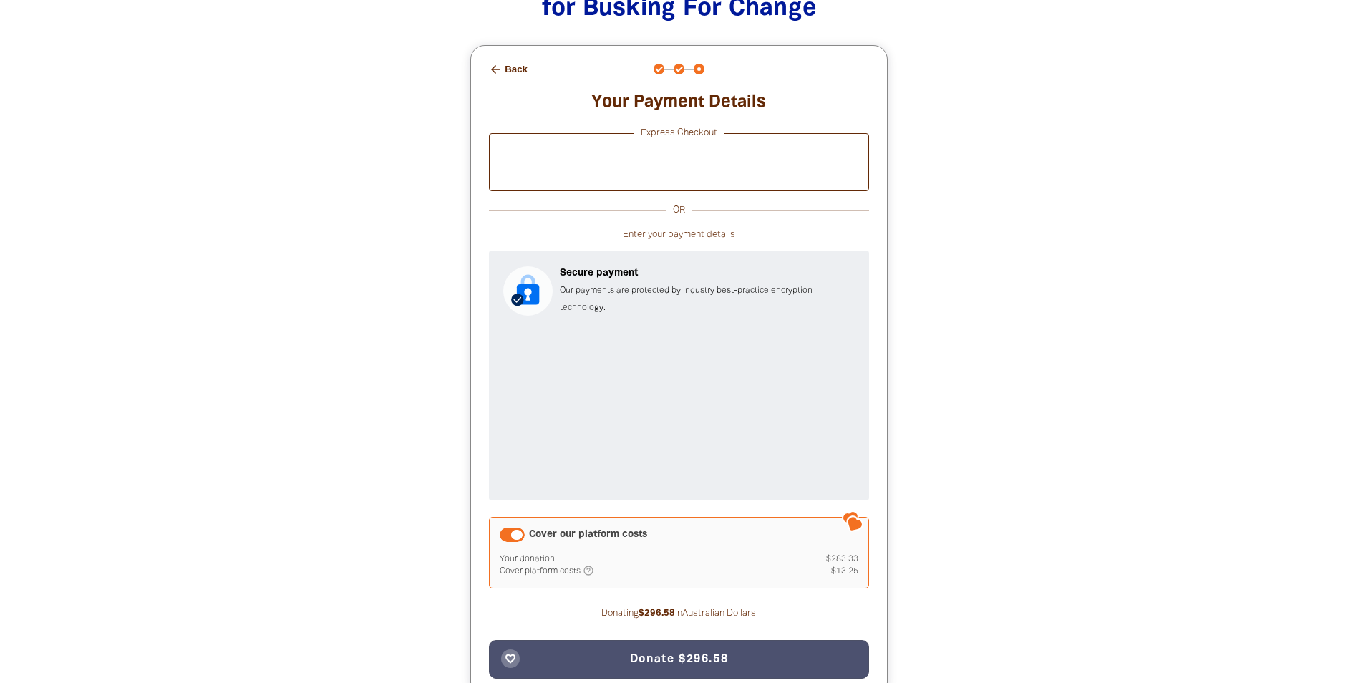
click at [511, 72] on button "arrow_back Back" at bounding box center [508, 69] width 50 height 24
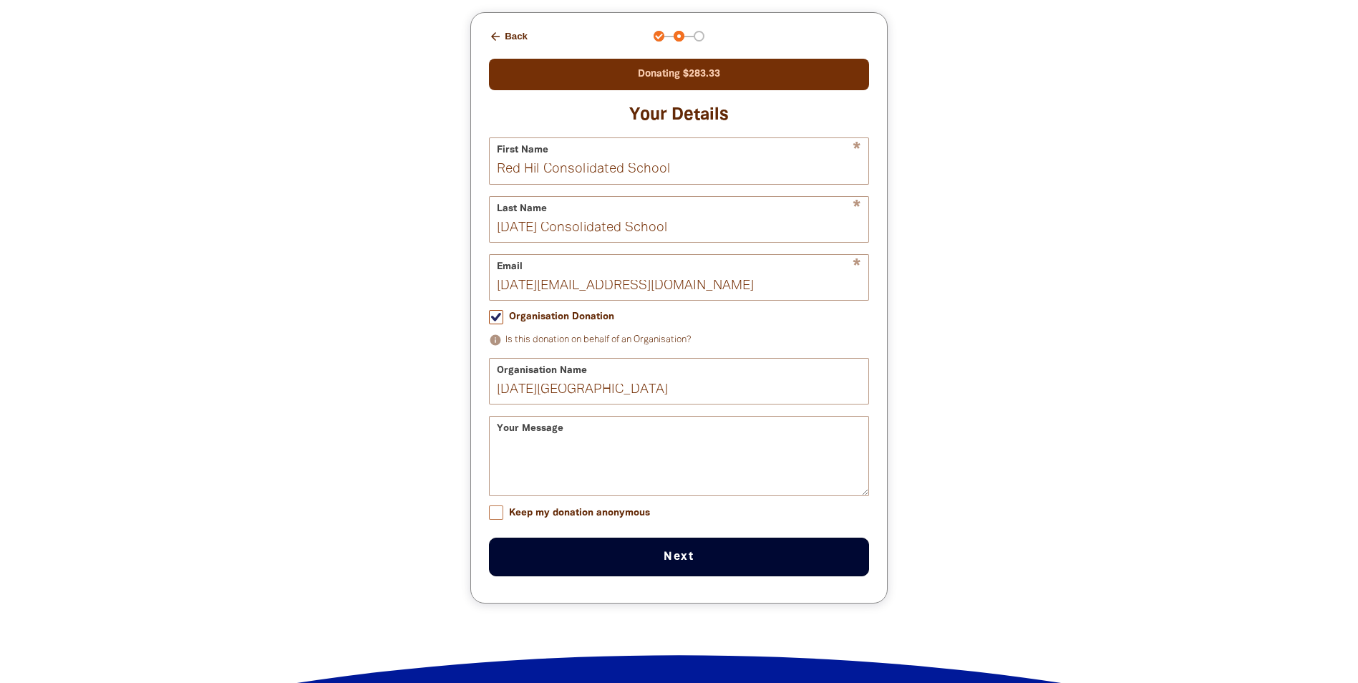
click at [511, 72] on div "Donating $283.33" at bounding box center [679, 74] width 380 height 31
click at [507, 37] on button "arrow_back Back" at bounding box center [508, 36] width 50 height 24
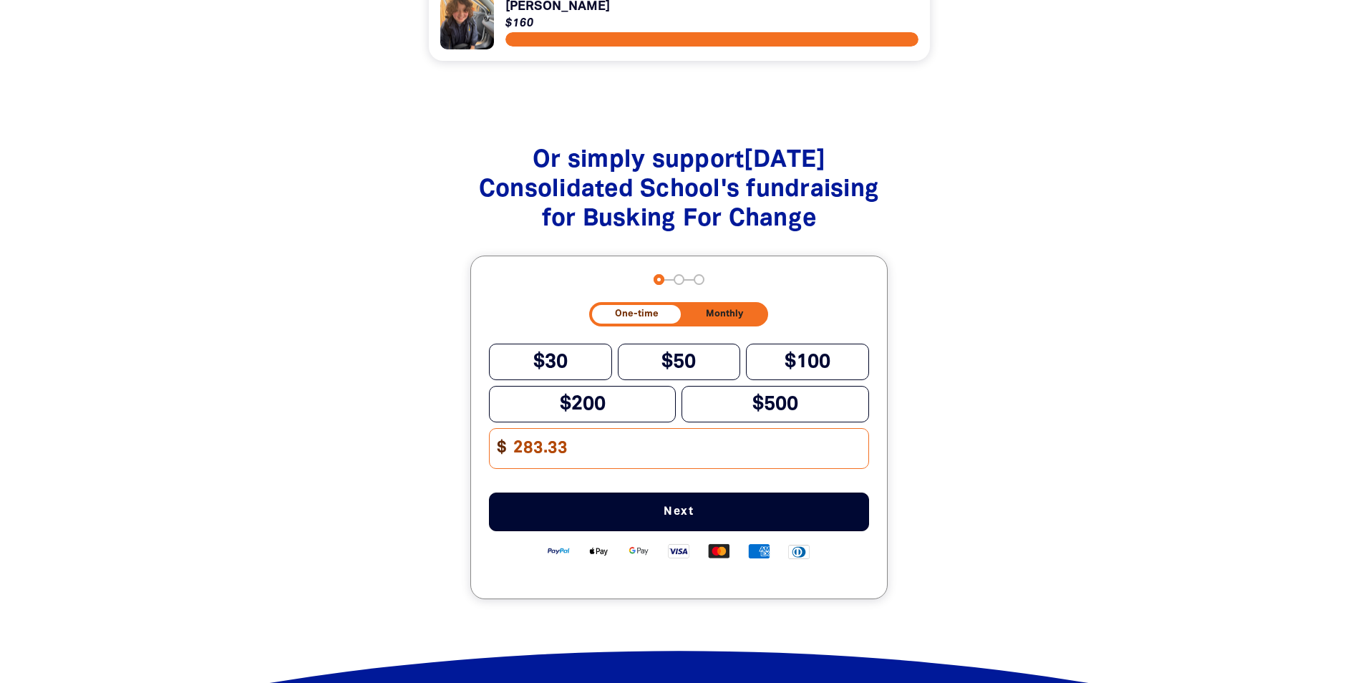
scroll to position [1341, 0]
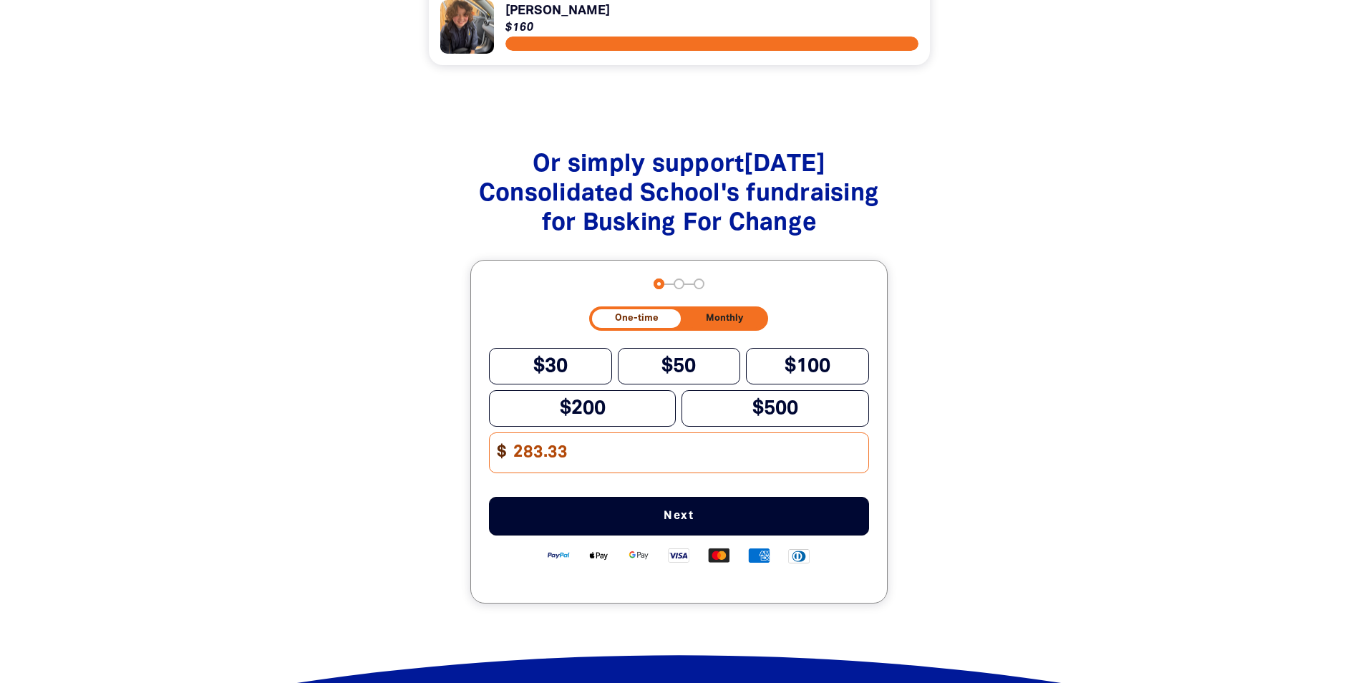
click at [564, 462] on input "283.33" at bounding box center [686, 452] width 364 height 39
click at [565, 461] on input "283.33" at bounding box center [686, 452] width 364 height 39
type input "283.31"
click at [657, 522] on span "Next" at bounding box center [678, 515] width 333 height 11
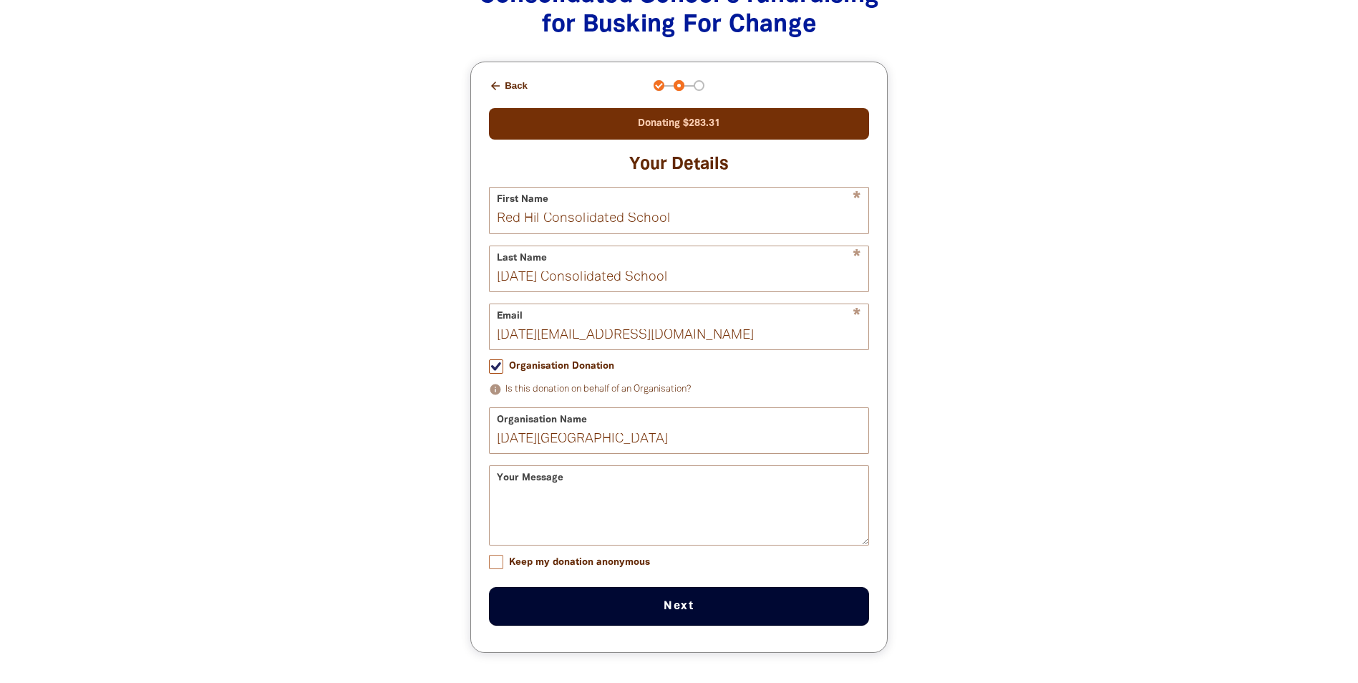
scroll to position [1556, 0]
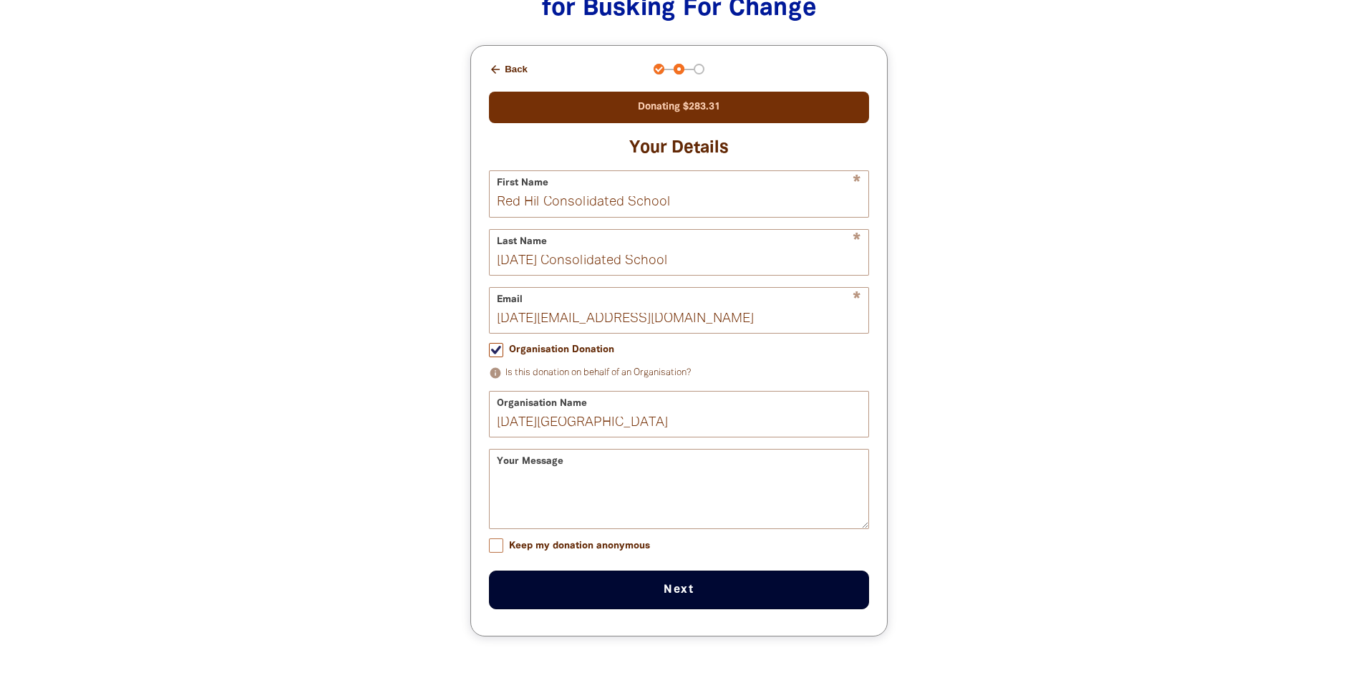
click at [676, 602] on button "Next chevron_right" at bounding box center [679, 589] width 380 height 39
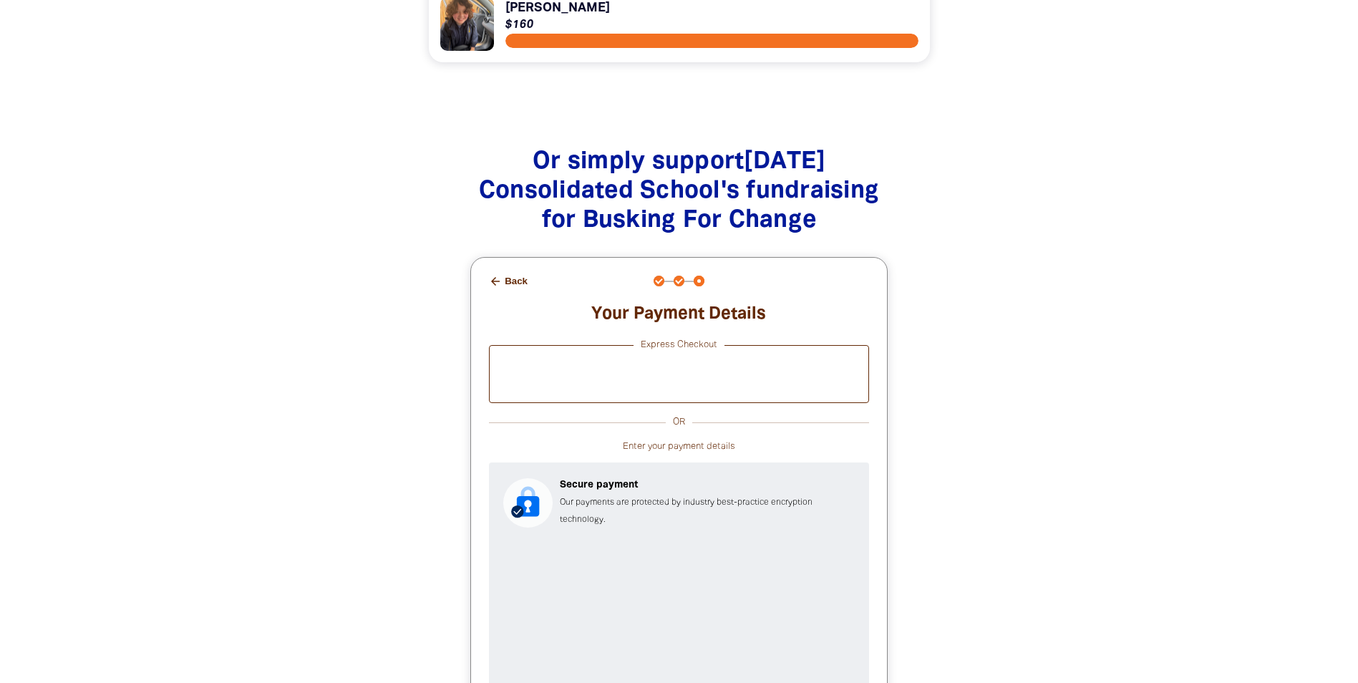
scroll to position [1341, 0]
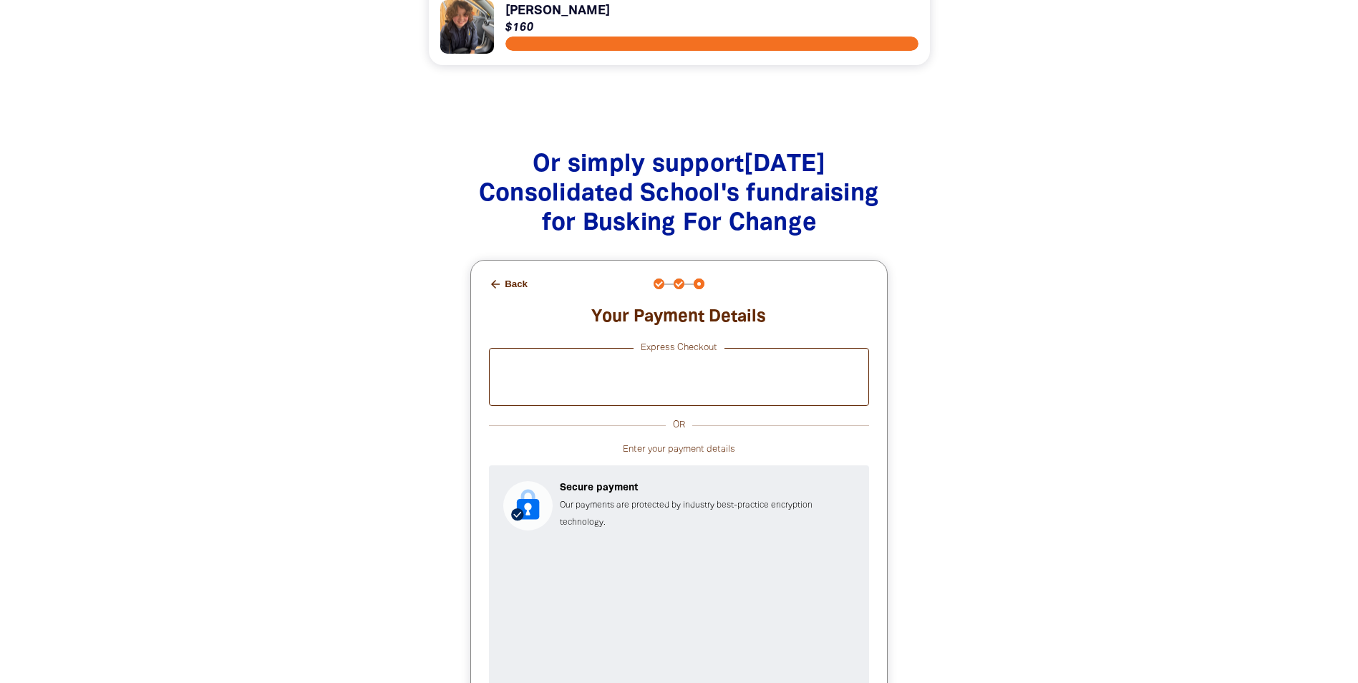
click at [512, 286] on button "arrow_back Back" at bounding box center [508, 284] width 50 height 24
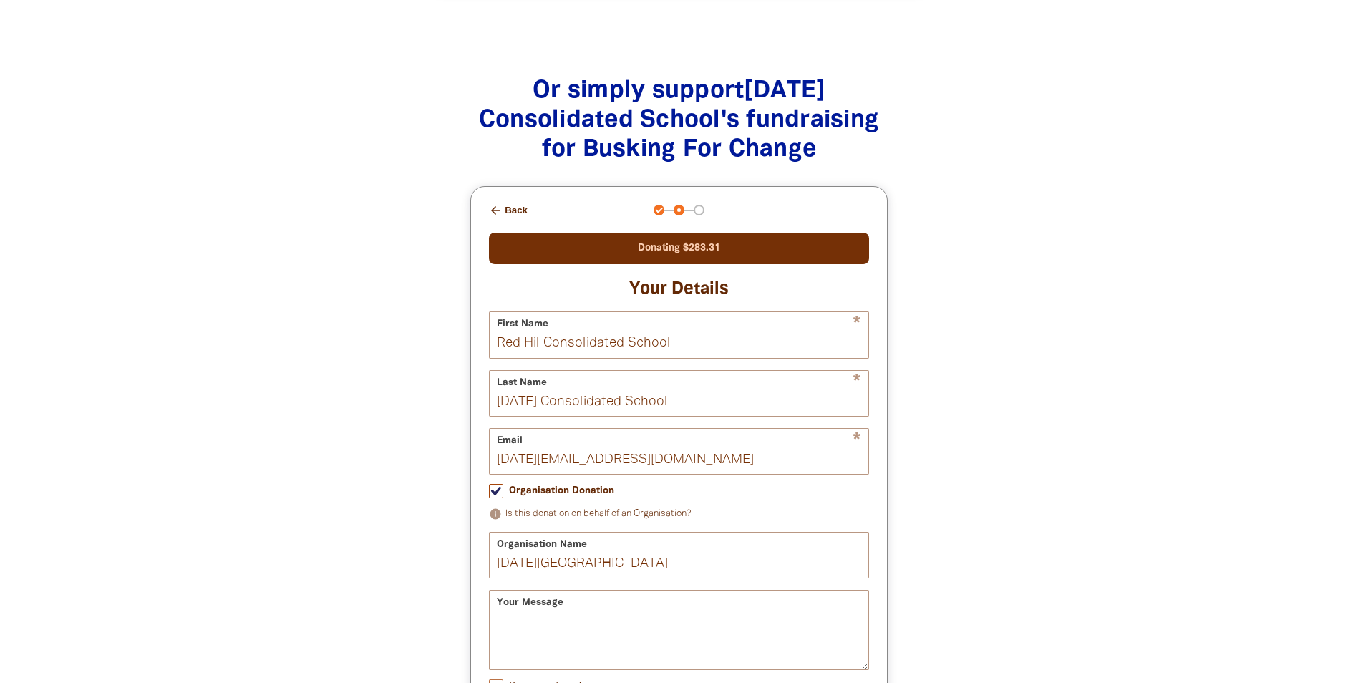
scroll to position [1589, 0]
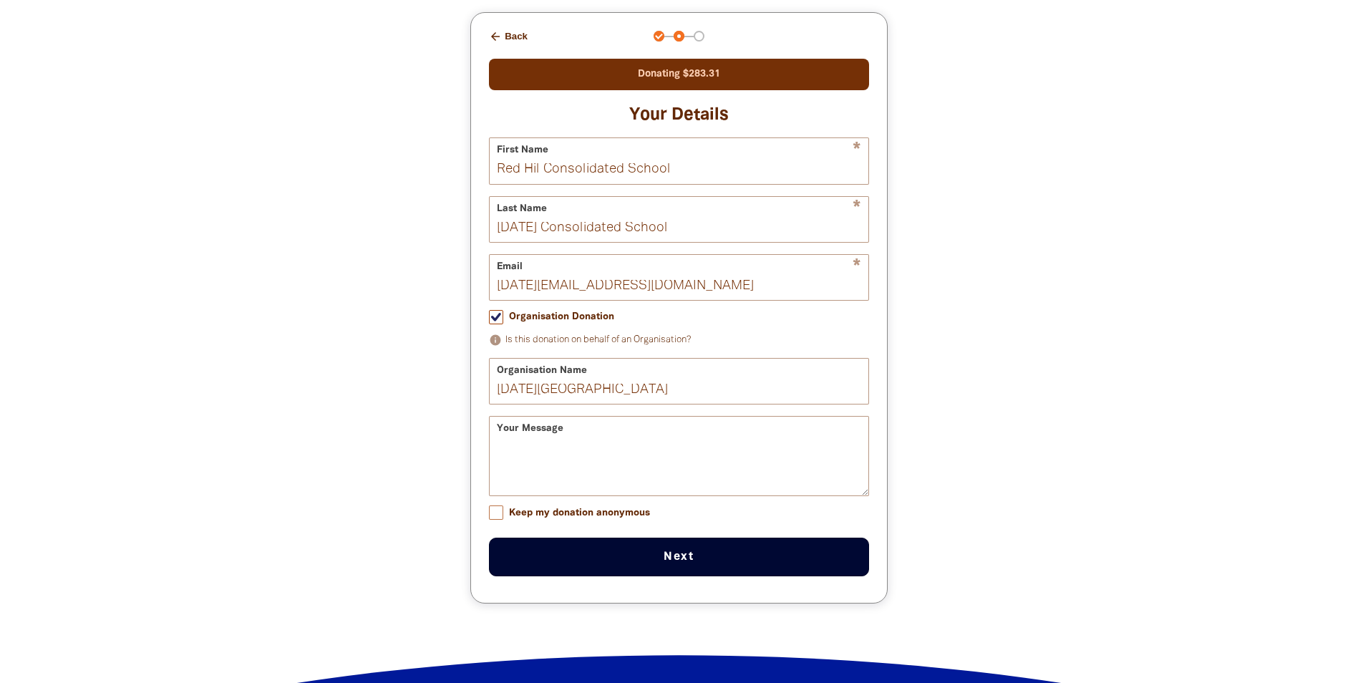
click at [497, 39] on icon "arrow_back" at bounding box center [495, 36] width 13 height 13
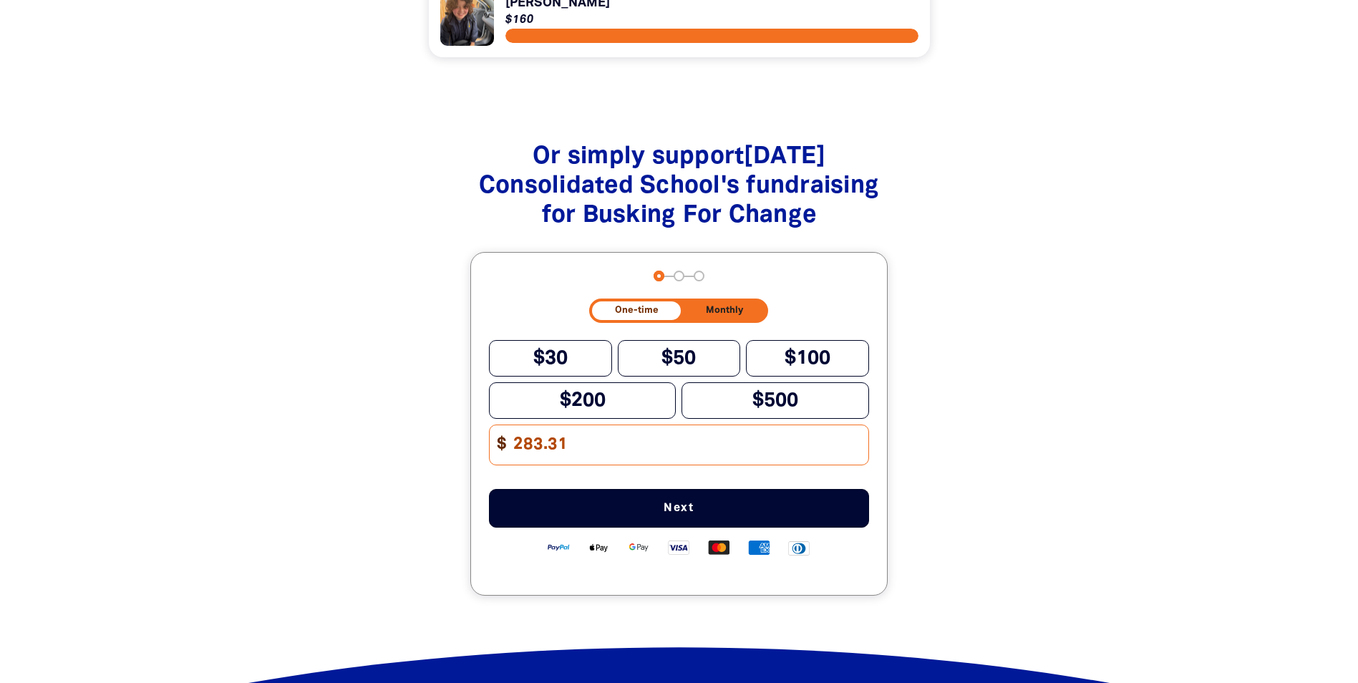
scroll to position [1341, 0]
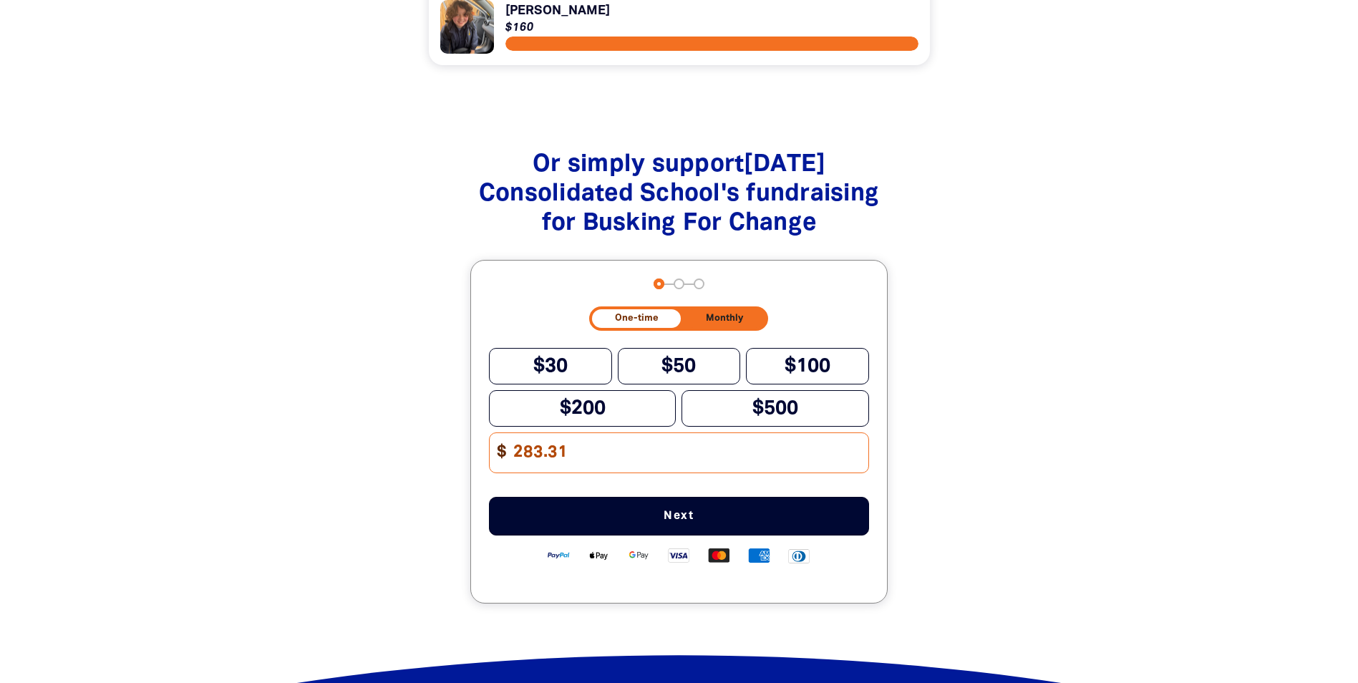
click at [565, 464] on input "283.31" at bounding box center [686, 452] width 364 height 39
type input "283.30"
click at [675, 522] on span "Next" at bounding box center [678, 515] width 333 height 11
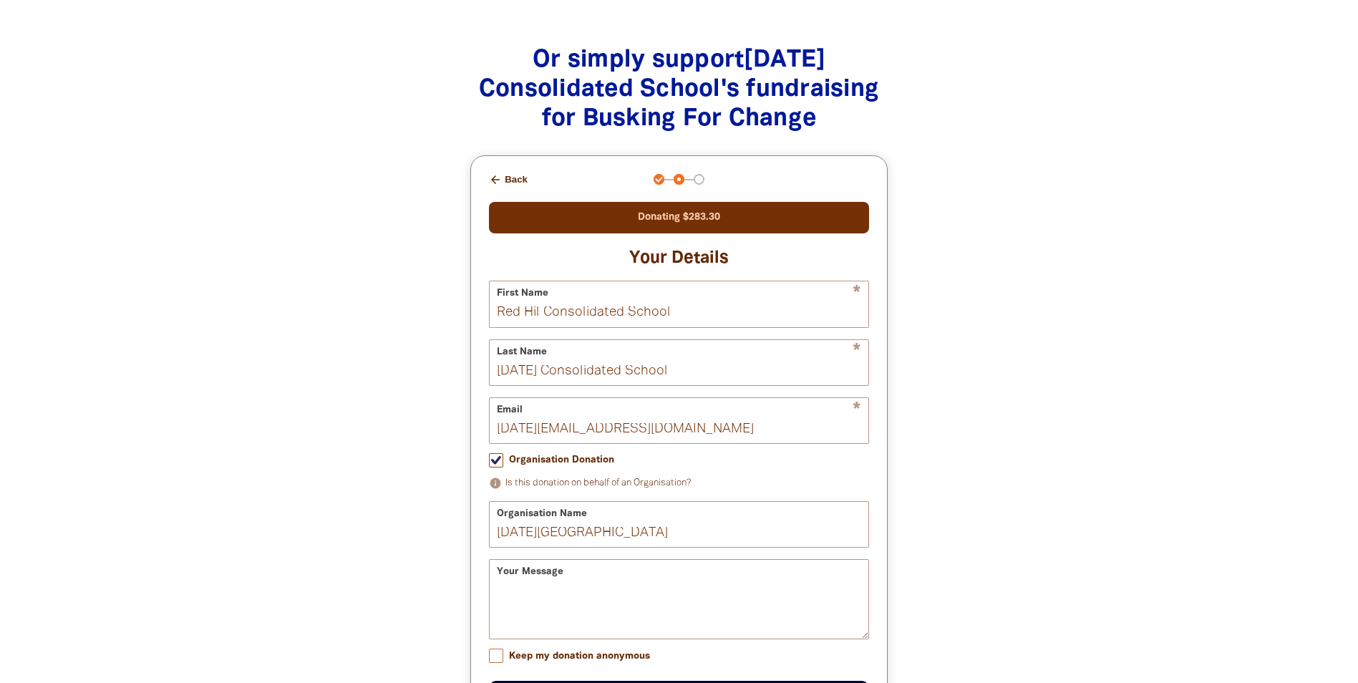
scroll to position [1556, 0]
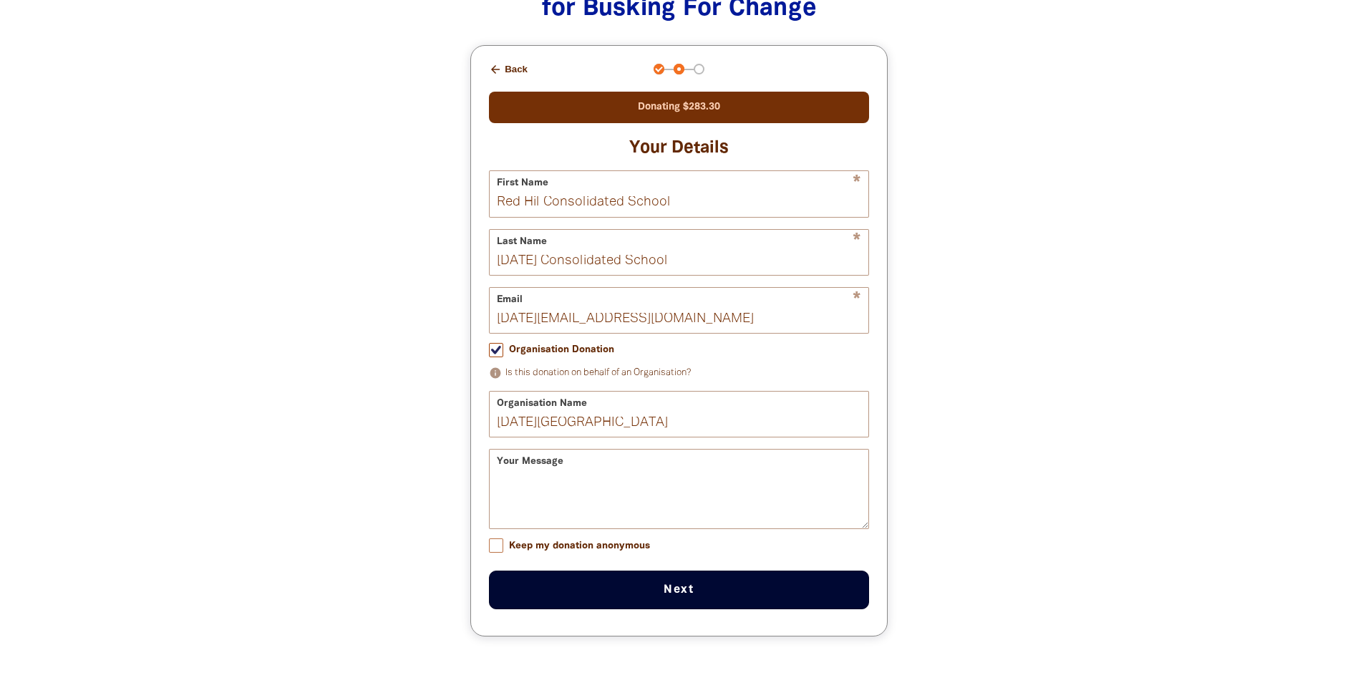
click at [686, 598] on button "Next chevron_right" at bounding box center [679, 589] width 380 height 39
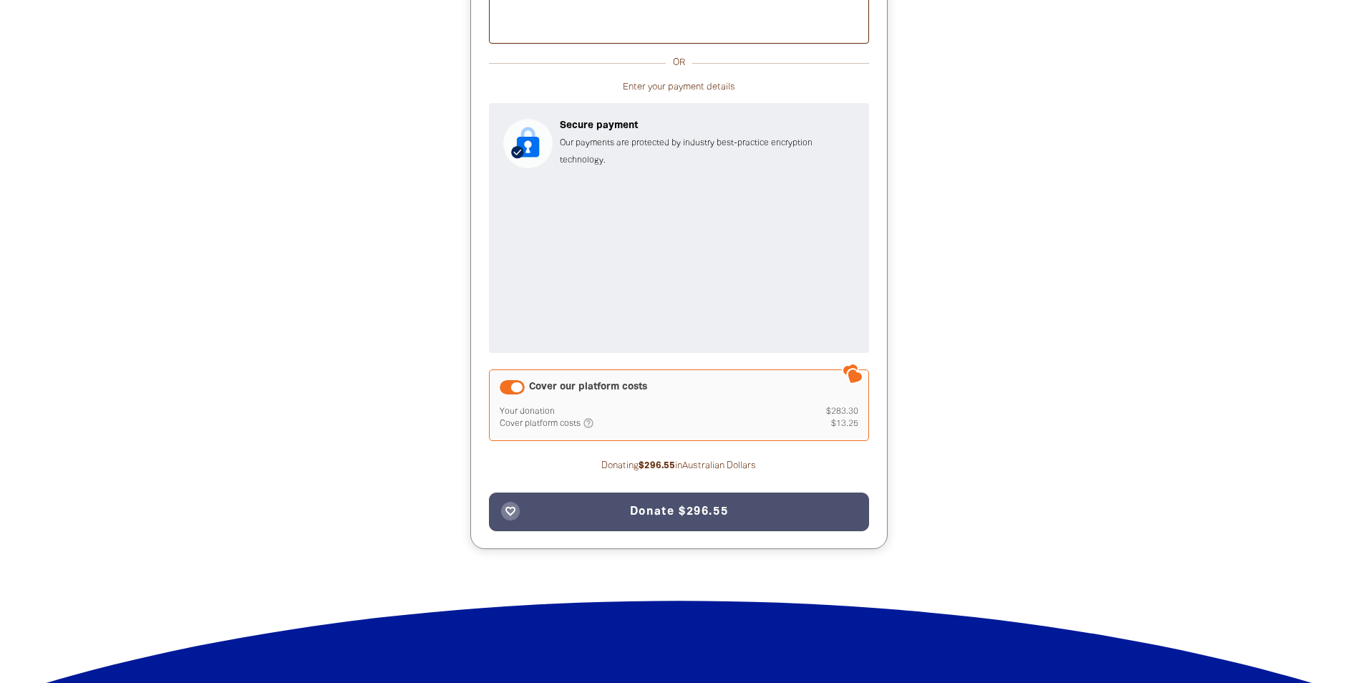
scroll to position [1771, 0]
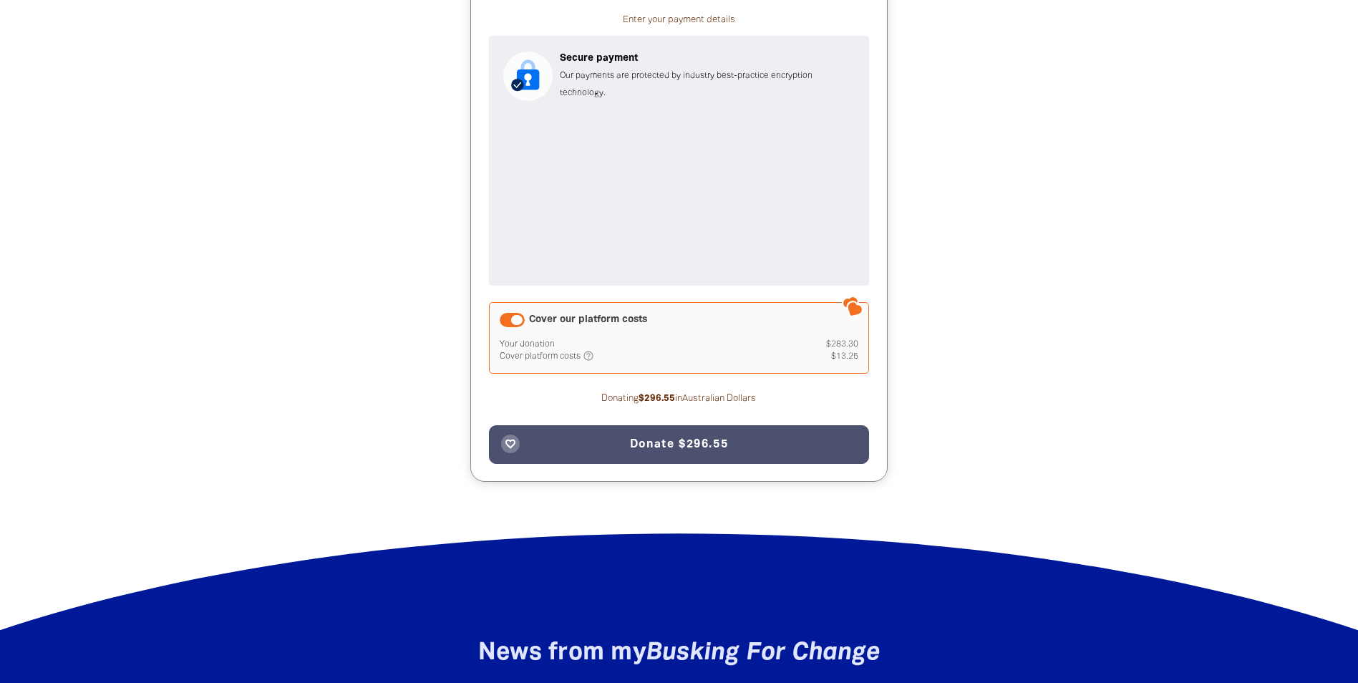
click at [709, 449] on div "favorite_border Donate $296.55" at bounding box center [679, 444] width 380 height 39
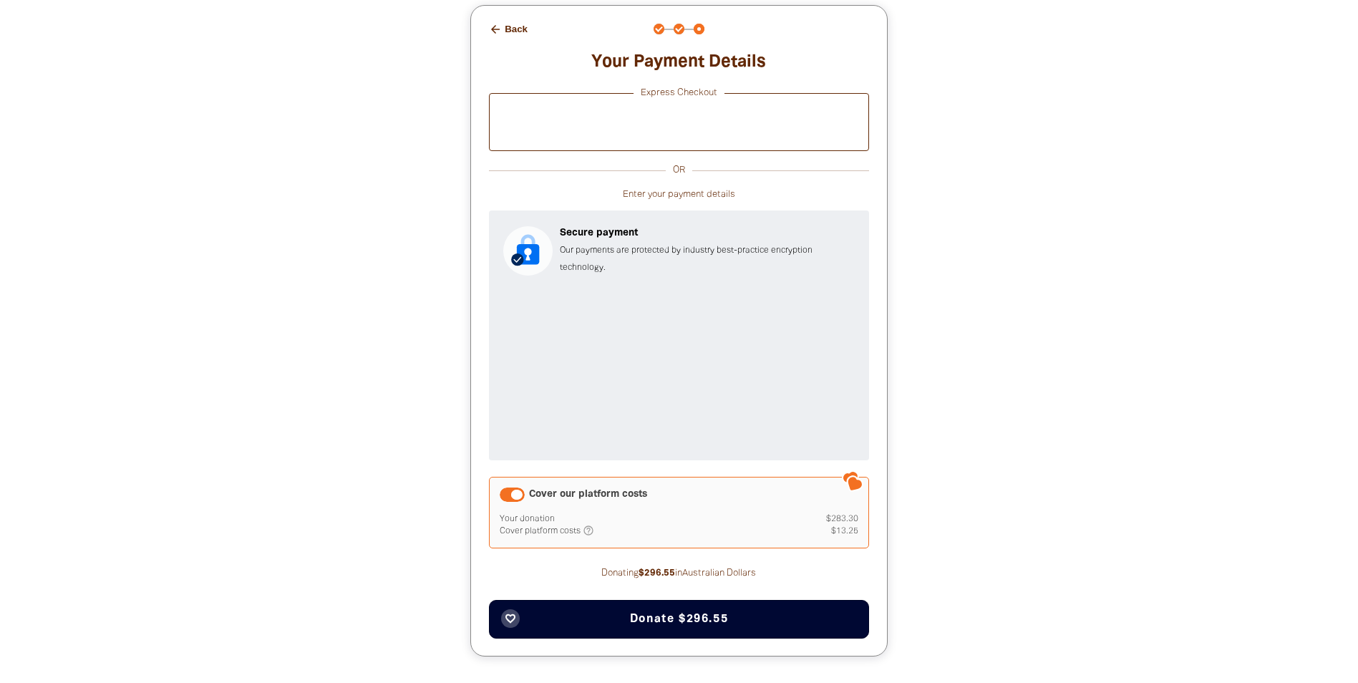
scroll to position [1628, 0]
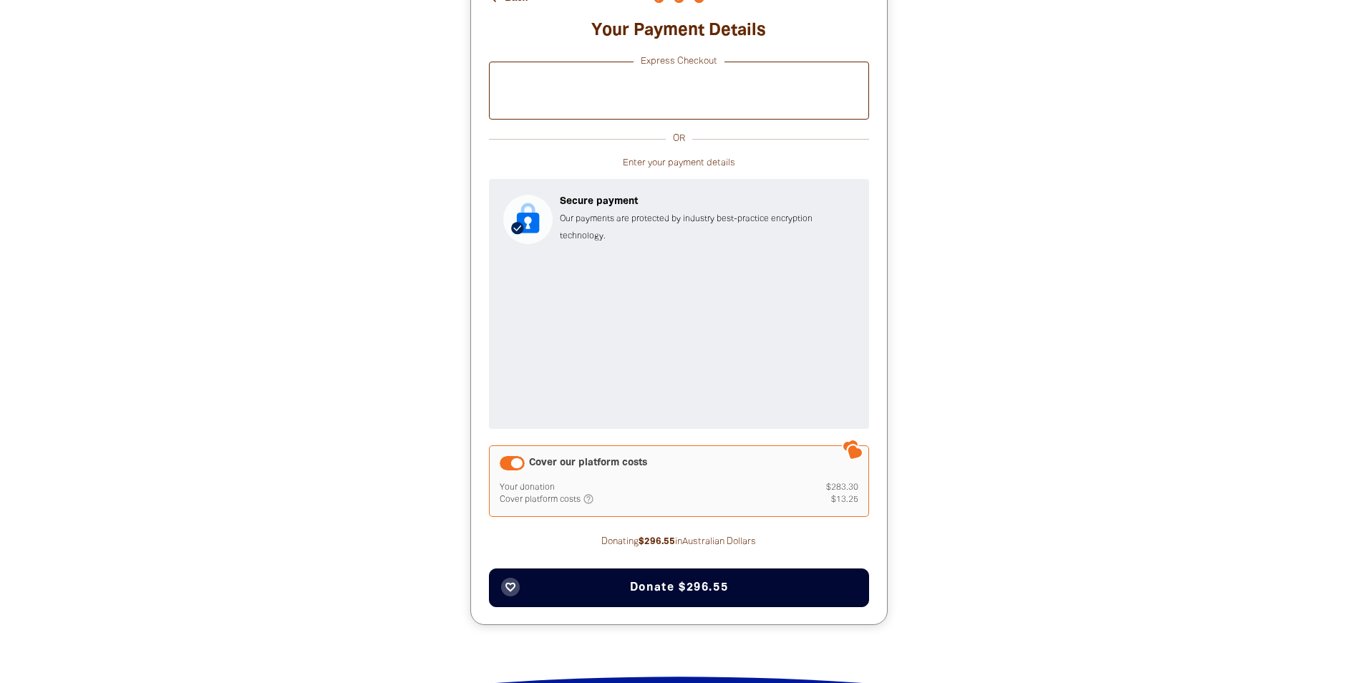
click at [674, 593] on span "Donate $296.55" at bounding box center [679, 587] width 98 height 11
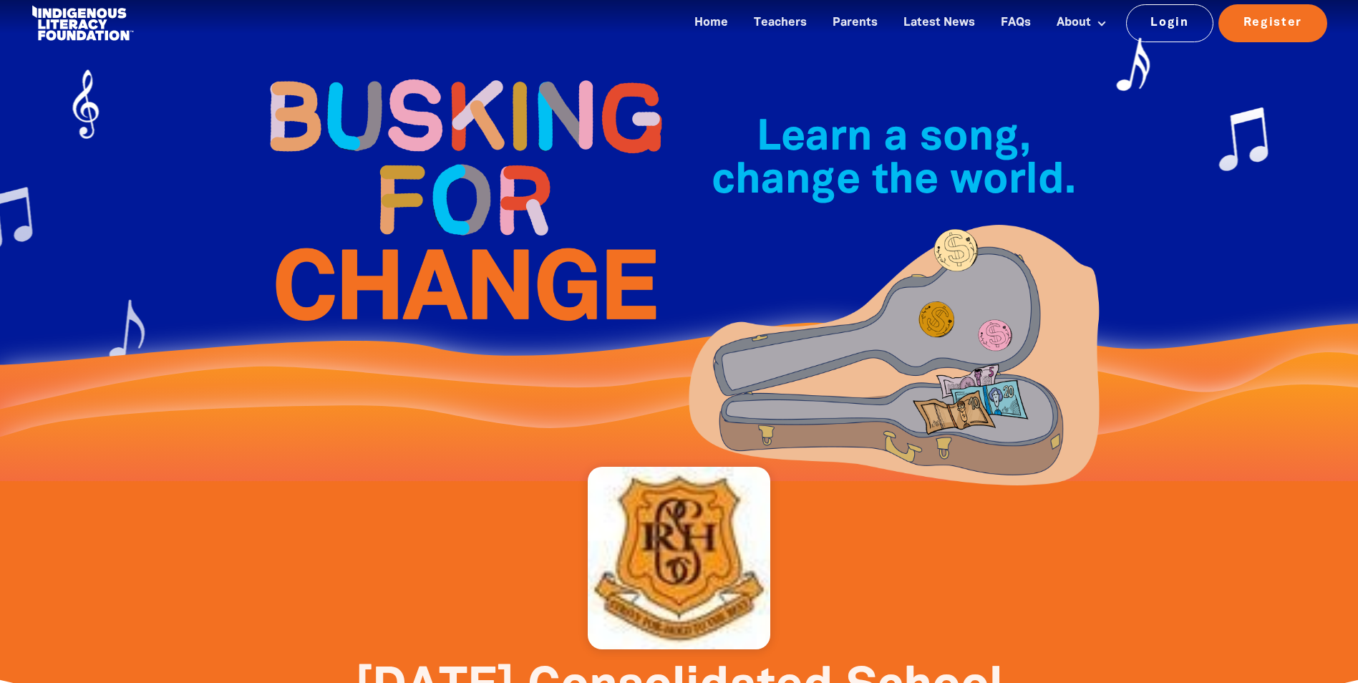
scroll to position [0, 0]
